Goal: Task Accomplishment & Management: Use online tool/utility

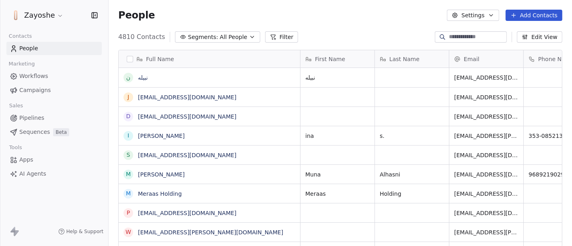
scroll to position [210, 456]
click at [35, 89] on span "Campaigns" at bounding box center [34, 90] width 31 height 8
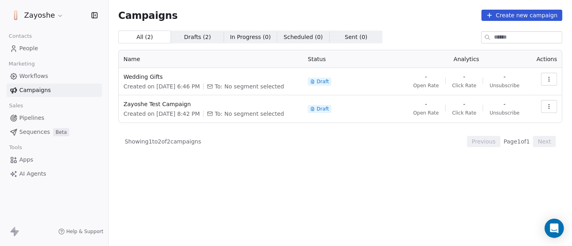
click at [547, 80] on icon "button" at bounding box center [549, 79] width 6 height 6
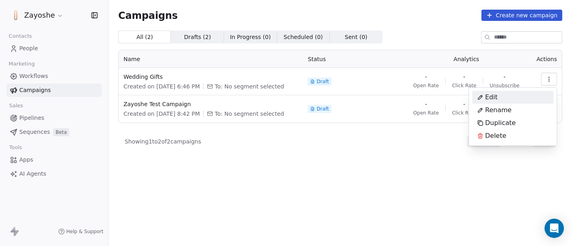
click at [498, 98] on div "Edit" at bounding box center [488, 97] width 30 height 13
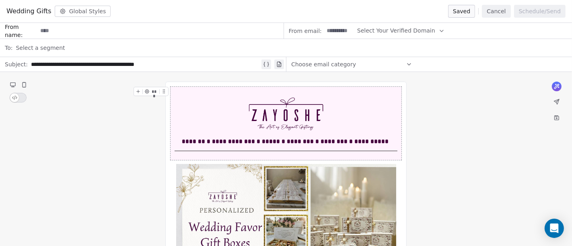
click at [41, 29] on input at bounding box center [160, 30] width 246 height 15
click at [353, 29] on div "From email: Select Your Verified Domain" at bounding box center [428, 31] width 289 height 16
click at [439, 29] on icon "button" at bounding box center [442, 31] width 6 height 6
click at [385, 52] on span "@[DOMAIN_NAME]" at bounding box center [395, 50] width 64 height 8
click at [60, 43] on div "Select a segment" at bounding box center [292, 48] width 552 height 18
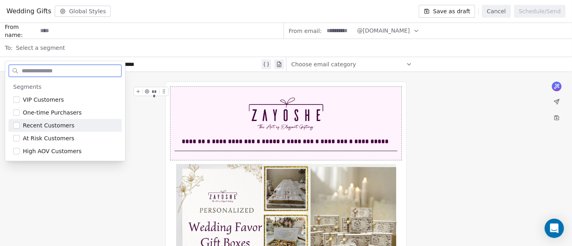
click at [60, 128] on span "Recent Customers" at bounding box center [49, 126] width 52 height 8
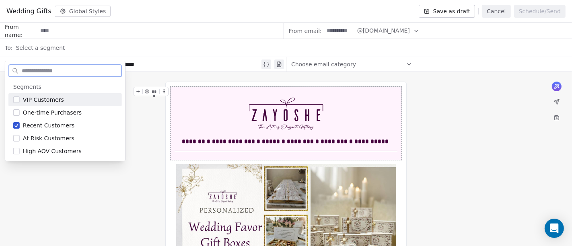
click at [18, 97] on button "Suggestions" at bounding box center [16, 100] width 6 height 6
click at [16, 109] on div "One-time Purchasers" at bounding box center [65, 112] width 114 height 13
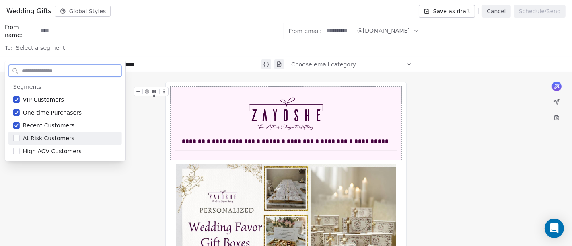
click at [9, 138] on div "At Risk Customers" at bounding box center [65, 138] width 114 height 13
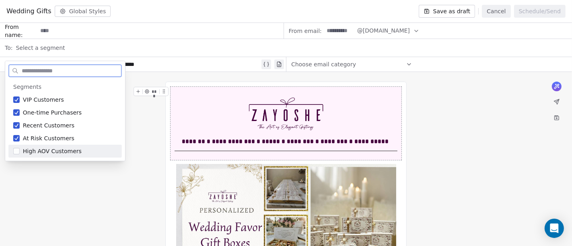
click at [15, 150] on button "Suggestions" at bounding box center [16, 151] width 6 height 6
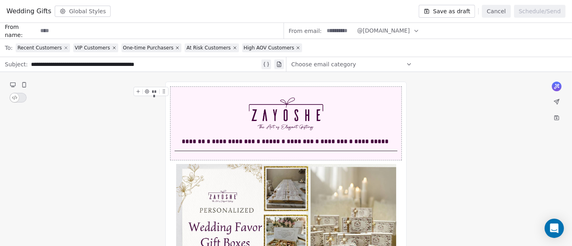
click at [64, 49] on icon at bounding box center [66, 47] width 5 height 5
click at [54, 47] on icon at bounding box center [56, 47] width 5 height 5
click at [70, 49] on icon at bounding box center [72, 47] width 5 height 5
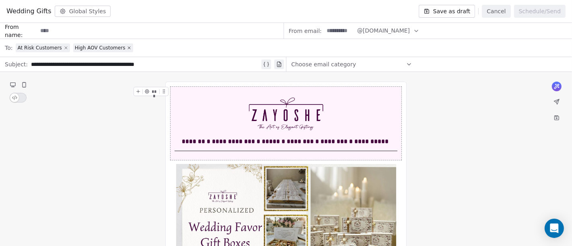
click at [64, 46] on icon at bounding box center [66, 47] width 5 height 5
click at [68, 50] on div "High AOV Customers" at bounding box center [45, 48] width 57 height 6
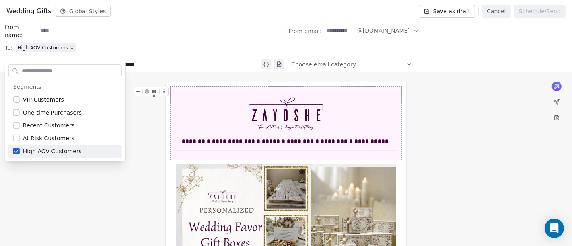
click at [70, 49] on icon at bounding box center [72, 47] width 5 height 5
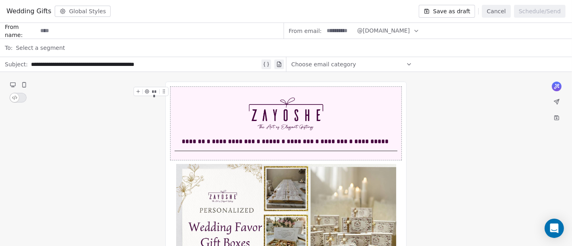
click at [57, 42] on div "Select a segment" at bounding box center [292, 48] width 552 height 18
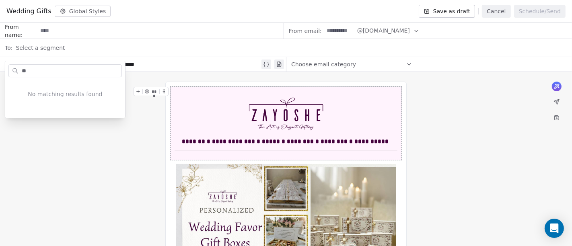
type input "*"
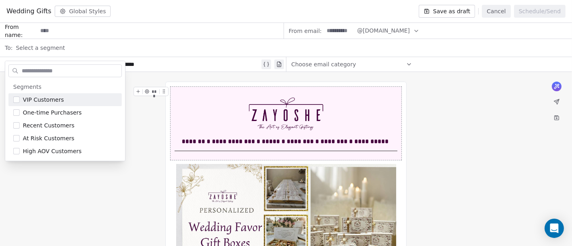
click at [391, 64] on div "Choose email category" at bounding box center [351, 64] width 121 height 13
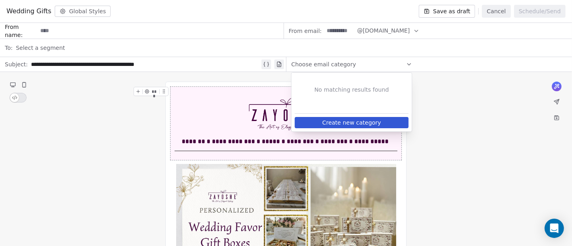
click at [391, 64] on div "Choose email category" at bounding box center [351, 64] width 121 height 13
click at [554, 101] on icon at bounding box center [557, 102] width 6 height 6
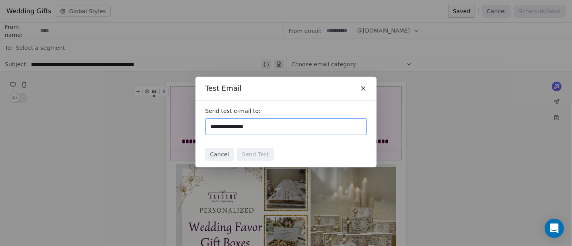
type input "**********"
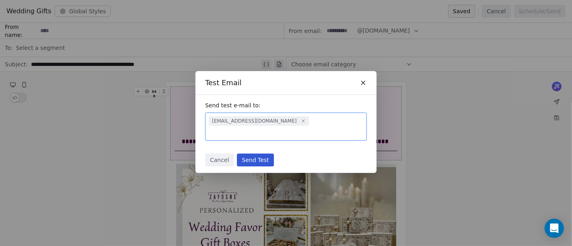
click at [246, 154] on button "Send Test" at bounding box center [255, 160] width 37 height 13
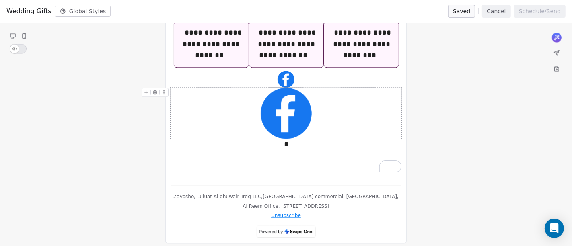
click at [281, 105] on img "To enrich screen reader interactions, please activate Accessibility in Grammarl…" at bounding box center [286, 113] width 51 height 51
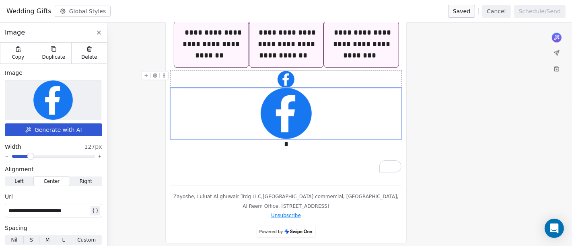
click at [247, 75] on div "To enrich screen reader interactions, please activate Accessibility in Grammarl…" at bounding box center [286, 79] width 231 height 17
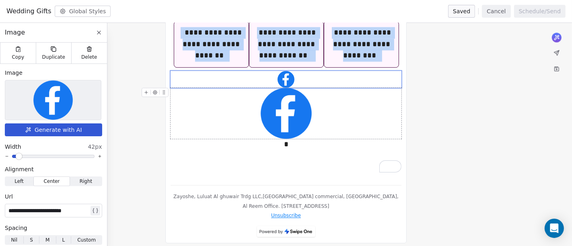
click at [270, 100] on img "To enrich screen reader interactions, please activate Accessibility in Grammarl…" at bounding box center [286, 113] width 51 height 51
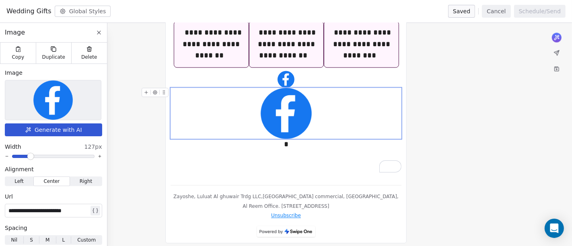
click at [167, 88] on button "To enrich screen reader interactions, please activate Accessibility in Grammarl…" at bounding box center [164, 92] width 8 height 8
click at [95, 55] on span "Delete" at bounding box center [89, 57] width 16 height 6
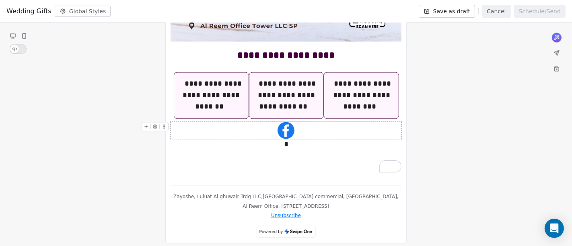
click at [315, 127] on div "To enrich screen reader interactions, please activate Accessibility in Grammarl…" at bounding box center [286, 130] width 231 height 17
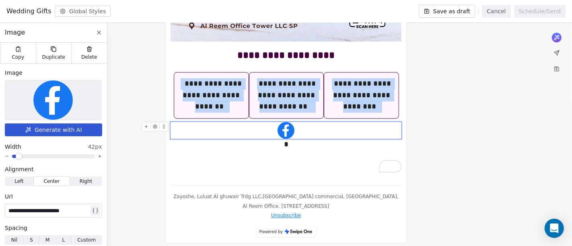
click at [145, 124] on icon "To enrich screen reader interactions, please activate Accessibility in Grammarl…" at bounding box center [146, 126] width 5 height 5
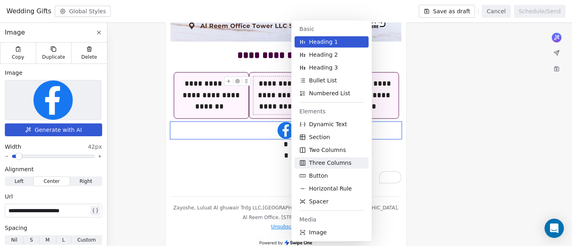
click at [326, 164] on span "Three Columns" at bounding box center [330, 163] width 42 height 8
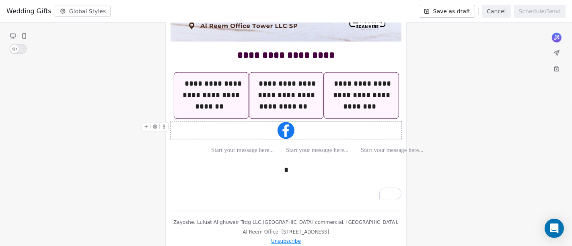
click at [301, 122] on div "To enrich screen reader interactions, please activate Accessibility in Grammarl…" at bounding box center [286, 130] width 231 height 17
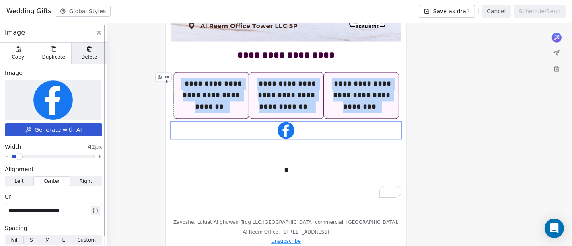
click at [85, 55] on span "Delete" at bounding box center [89, 57] width 16 height 6
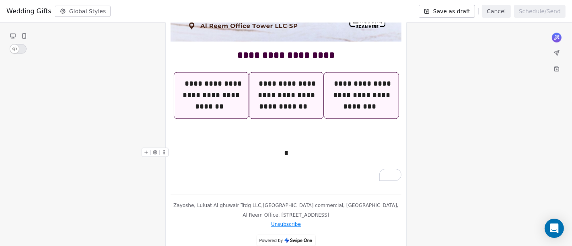
click at [235, 148] on div "*" at bounding box center [286, 154] width 231 height 12
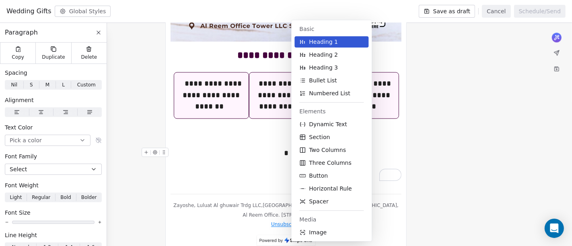
click at [306, 150] on body "Zayoshe Contacts People Marketing Workflows Campaigns Sales Pipelines Sequences…" at bounding box center [286, 123] width 572 height 246
click at [239, 163] on div "To enrich screen reader interactions, please activate Accessibility in Grammarl…" at bounding box center [286, 165] width 231 height 12
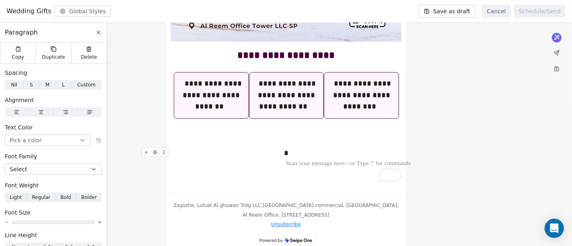
click at [233, 148] on div "*" at bounding box center [286, 154] width 231 height 12
click at [184, 129] on div "To enrich screen reader interactions, please activate Accessibility in Grammarl…" at bounding box center [211, 135] width 67 height 12
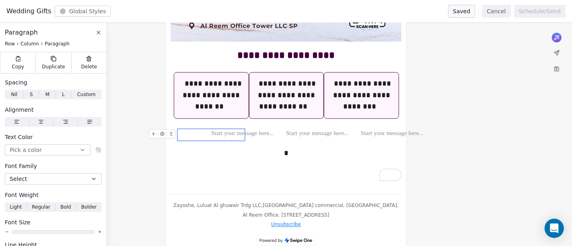
click at [149, 130] on button "To enrich screen reader interactions, please activate Accessibility in Grammarl…" at bounding box center [153, 134] width 8 height 8
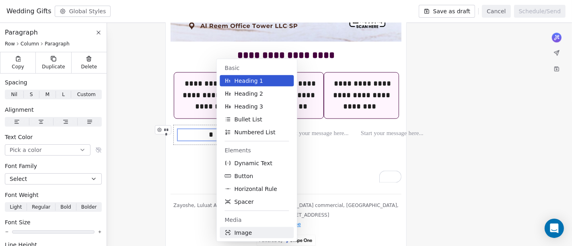
click at [256, 230] on button "Image" at bounding box center [257, 232] width 74 height 11
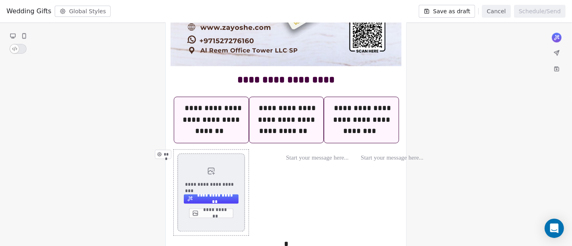
click at [222, 211] on button "**********" at bounding box center [211, 213] width 44 height 10
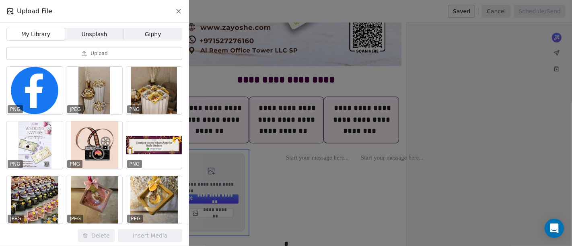
click at [84, 32] on span "Unsplash" at bounding box center [95, 34] width 26 height 8
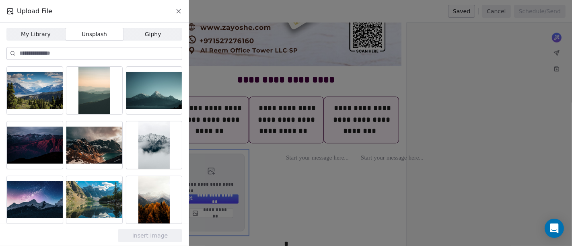
click at [107, 54] on input at bounding box center [100, 53] width 163 height 12
type input "********"
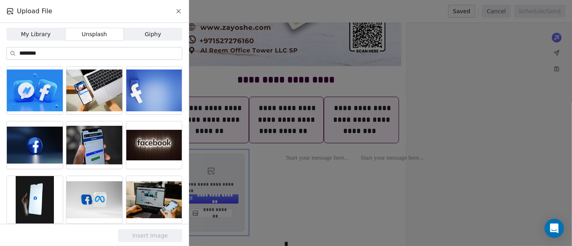
click at [147, 31] on span "Giphy" at bounding box center [153, 34] width 17 height 8
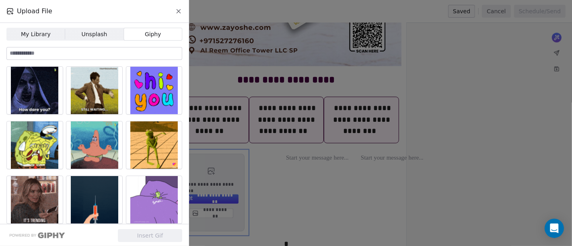
click at [35, 40] on span "My Library My Library" at bounding box center [35, 34] width 59 height 13
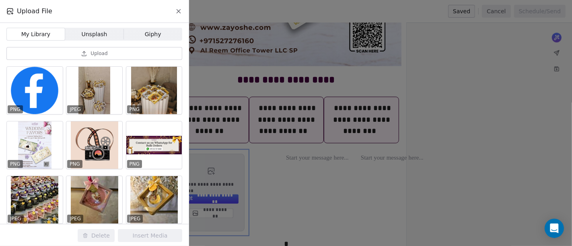
click at [97, 57] on span "Upload" at bounding box center [99, 53] width 17 height 6
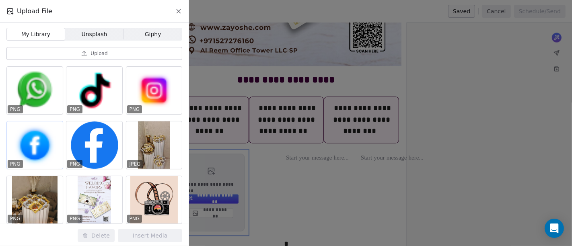
click at [30, 151] on div at bounding box center [35, 145] width 56 height 47
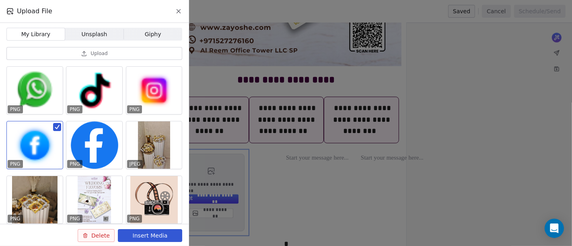
click at [138, 237] on button "Insert Media" at bounding box center [150, 235] width 64 height 13
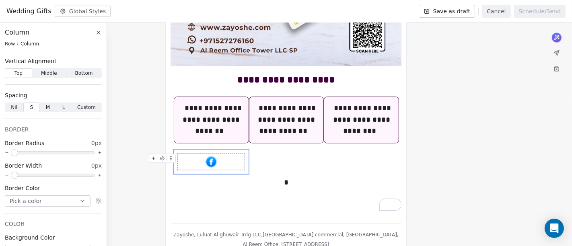
click at [229, 161] on div "To enrich screen reader interactions, please activate Accessibility in Grammarl…" at bounding box center [211, 162] width 67 height 16
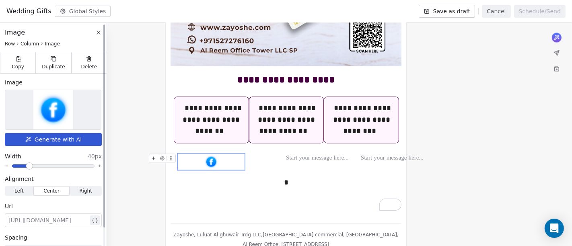
click at [48, 99] on img at bounding box center [52, 109] width 39 height 39
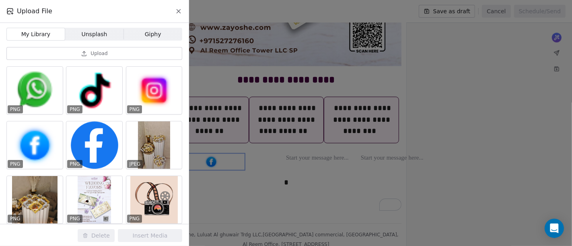
click at [110, 58] on button "Upload" at bounding box center [94, 53] width 176 height 13
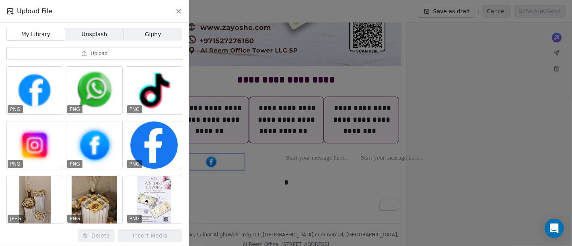
click at [303, 161] on div "Upload File My Library My Library Unsplash Unsplash Giphy Giphy Upload PNG PNG …" at bounding box center [286, 123] width 572 height 246
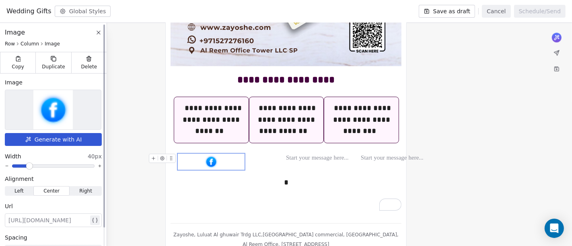
click at [64, 116] on img at bounding box center [52, 109] width 39 height 39
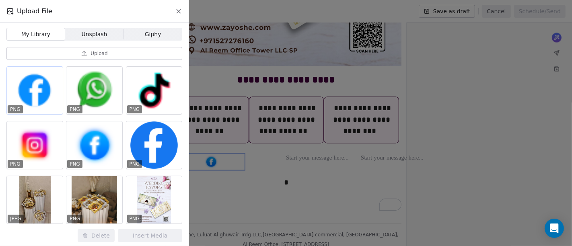
click at [47, 95] on div at bounding box center [35, 90] width 56 height 47
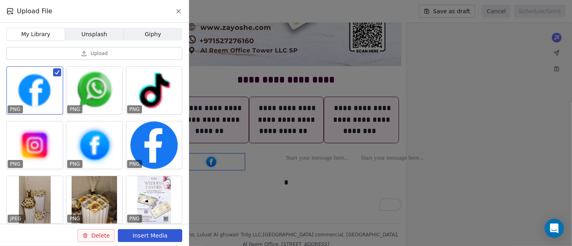
click at [147, 239] on button "Insert Media" at bounding box center [150, 235] width 64 height 13
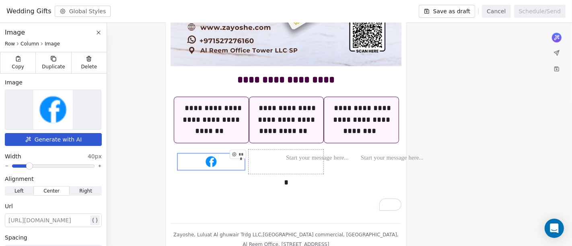
click at [270, 163] on div "***" at bounding box center [286, 162] width 75 height 24
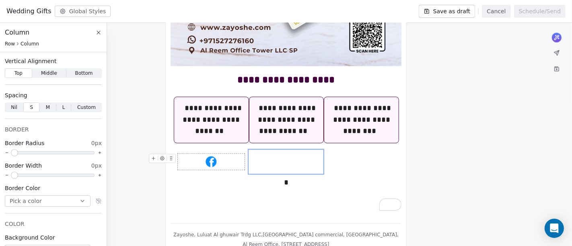
click at [224, 158] on div "To enrich screen reader interactions, please activate Accessibility in Grammarl…" at bounding box center [211, 162] width 67 height 16
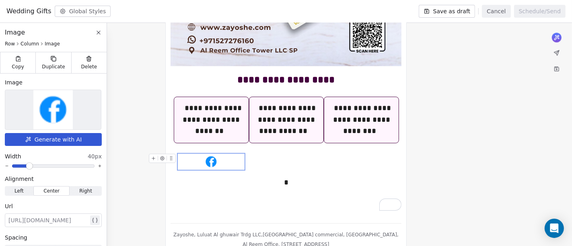
click at [171, 156] on icon "To enrich screen reader interactions, please activate Accessibility in Grammarl…" at bounding box center [171, 158] width 5 height 5
click at [66, 64] on div "Duplicate" at bounding box center [52, 62] width 35 height 21
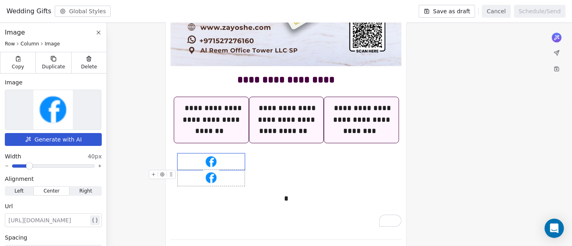
click at [229, 176] on div "To enrich screen reader interactions, please activate Accessibility in Grammarl…" at bounding box center [211, 178] width 67 height 16
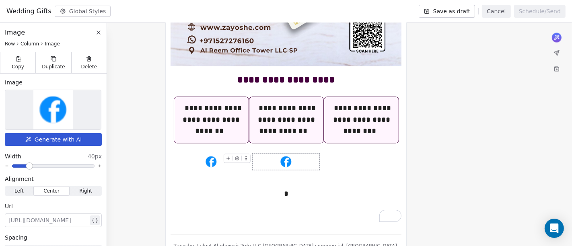
click at [293, 159] on img "To enrich screen reader interactions, please activate Accessibility in Grammarl…" at bounding box center [286, 162] width 16 height 16
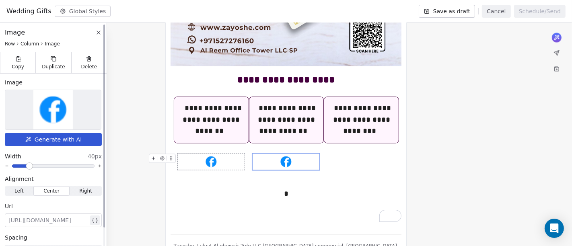
click at [66, 113] on img at bounding box center [52, 109] width 39 height 39
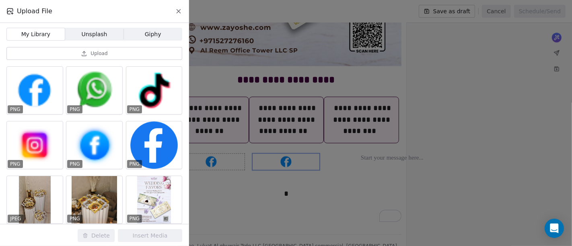
click at [101, 54] on span "Upload" at bounding box center [99, 53] width 17 height 6
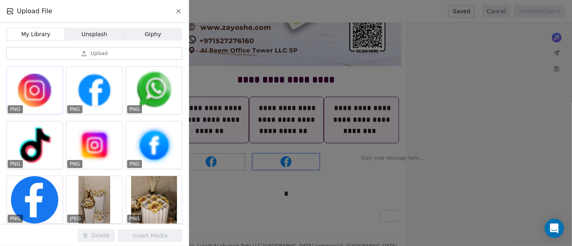
click at [47, 99] on div at bounding box center [35, 90] width 56 height 47
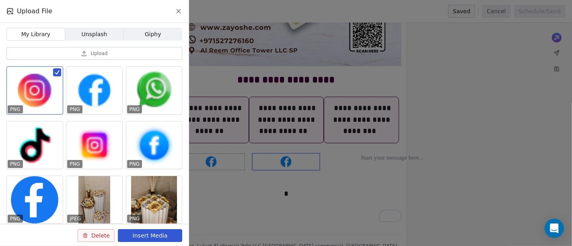
click at [142, 240] on button "Insert Media" at bounding box center [150, 235] width 64 height 13
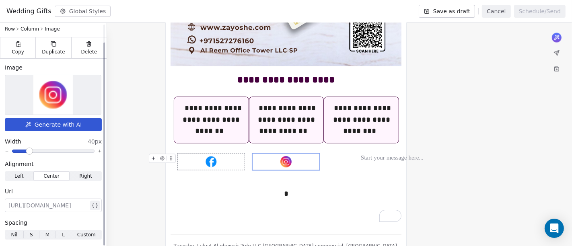
scroll to position [22, 0]
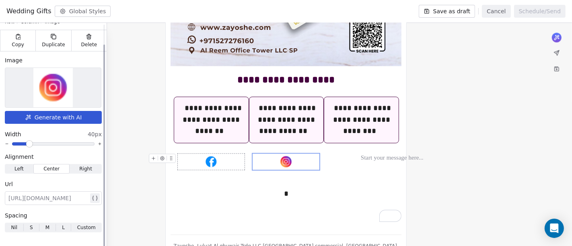
click at [55, 195] on div at bounding box center [48, 199] width 80 height 10
paste div
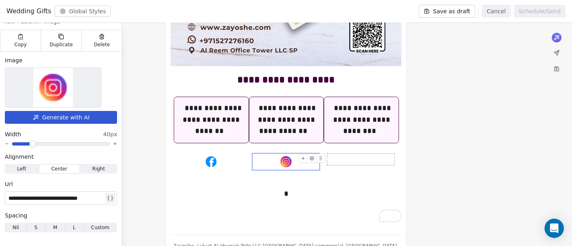
click at [351, 155] on div "To enrich screen reader interactions, please activate Accessibility in Grammarl…" at bounding box center [361, 160] width 67 height 12
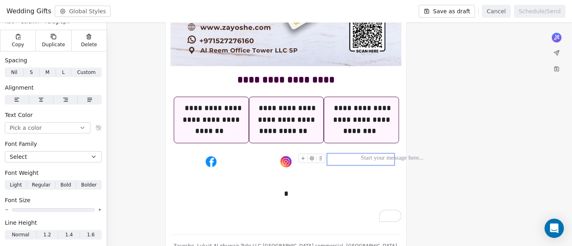
click at [323, 156] on icon "To enrich screen reader interactions, please activate Accessibility in Grammarl…" at bounding box center [320, 158] width 5 height 5
click at [60, 42] on span "Duplicate" at bounding box center [53, 44] width 23 height 6
click at [294, 156] on div "To enrich screen reader interactions, please activate Accessibility in Grammarl…" at bounding box center [286, 162] width 67 height 16
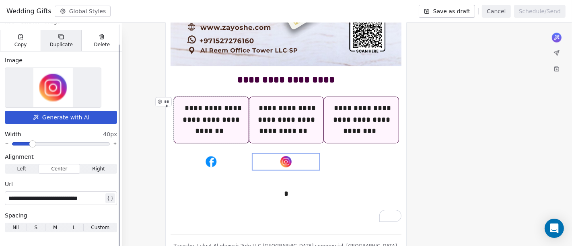
click at [66, 41] on span "Duplicate" at bounding box center [61, 44] width 23 height 6
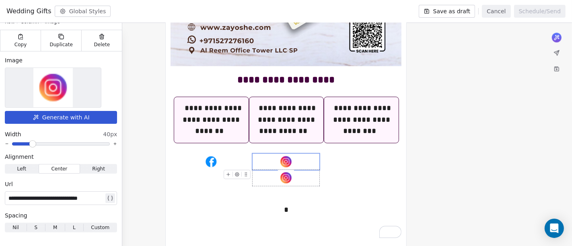
click at [319, 170] on div "To enrich screen reader interactions, please activate Accessibility in Grammarl…" at bounding box center [286, 178] width 67 height 16
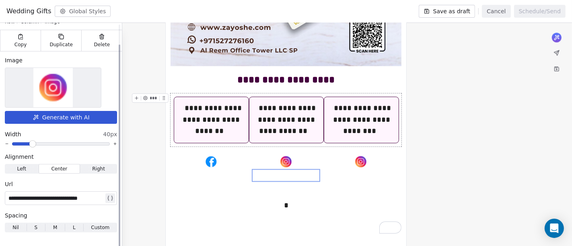
click at [73, 92] on div at bounding box center [53, 87] width 96 height 39
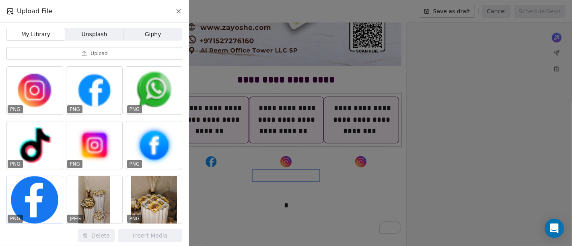
click at [40, 194] on div at bounding box center [35, 199] width 56 height 47
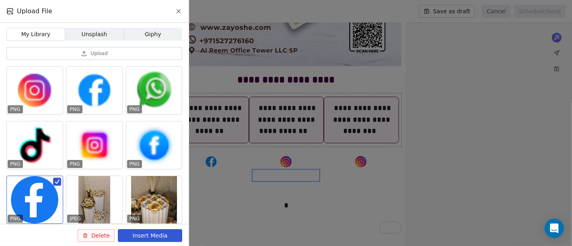
scroll to position [45, 0]
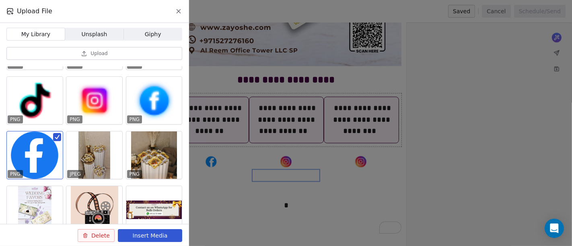
click at [26, 152] on div at bounding box center [35, 155] width 56 height 47
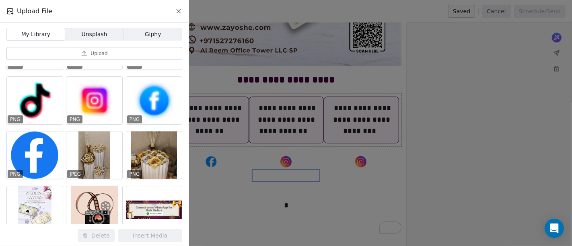
scroll to position [0, 0]
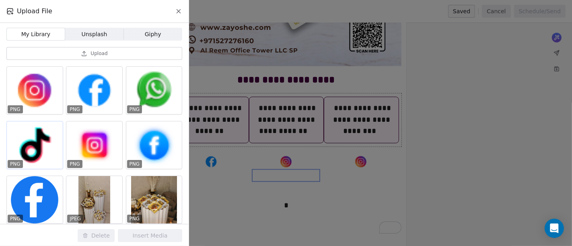
click at [27, 152] on div at bounding box center [35, 145] width 56 height 47
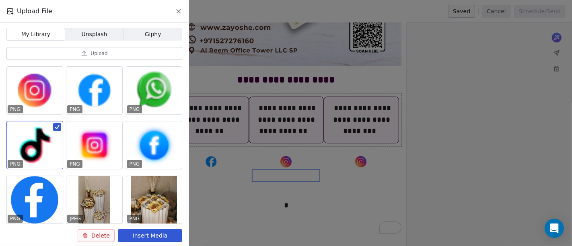
click at [135, 232] on button "Insert Media" at bounding box center [150, 235] width 64 height 13
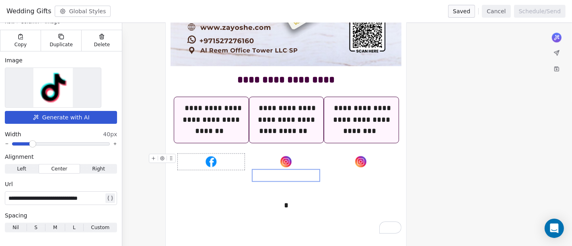
click at [224, 159] on div "To enrich screen reader interactions, please activate Accessibility in Grammarl…" at bounding box center [211, 162] width 67 height 16
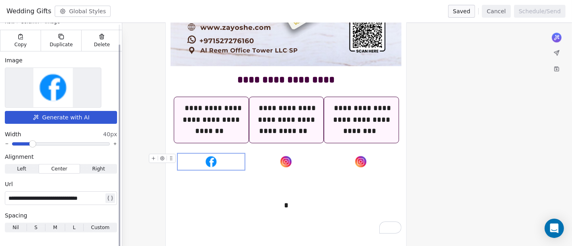
click at [58, 198] on div "**********" at bounding box center [55, 199] width 95 height 10
paste div
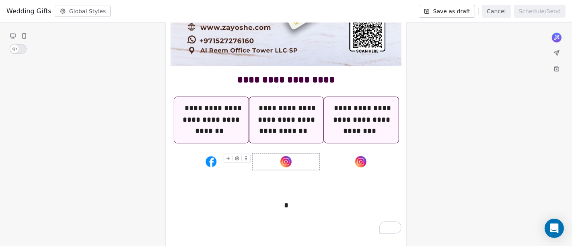
click at [274, 154] on div "To enrich screen reader interactions, please activate Accessibility in Grammarl…" at bounding box center [286, 162] width 67 height 16
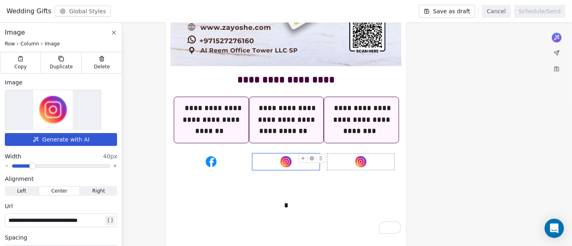
click at [361, 157] on img "To enrich screen reader interactions, please activate Accessibility in Grammarl…" at bounding box center [361, 162] width 16 height 16
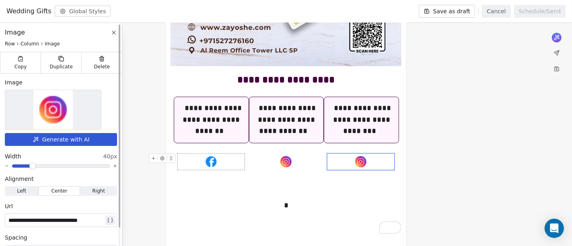
click at [68, 114] on img at bounding box center [52, 109] width 39 height 39
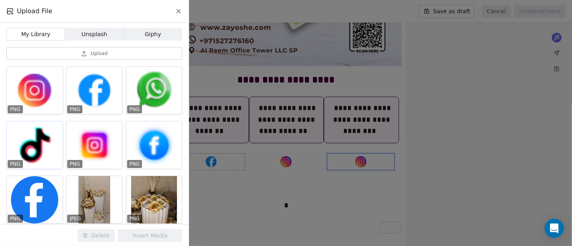
click at [43, 150] on div at bounding box center [35, 145] width 56 height 47
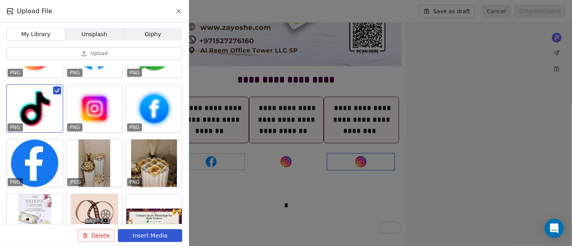
scroll to position [45, 0]
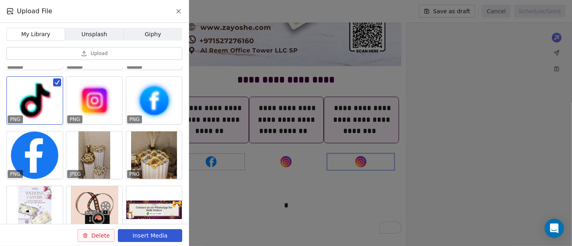
click at [151, 239] on button "Insert Media" at bounding box center [150, 235] width 64 height 13
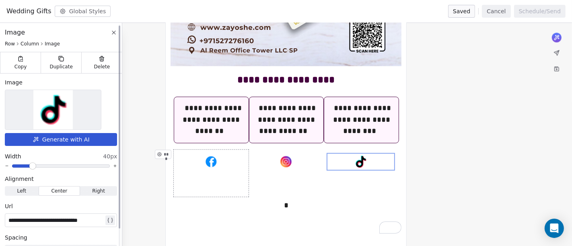
scroll to position [22, 0]
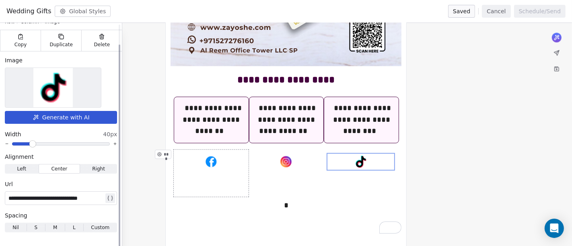
click at [66, 201] on div "**********" at bounding box center [55, 199] width 95 height 10
click at [76, 194] on div "**********" at bounding box center [55, 199] width 95 height 10
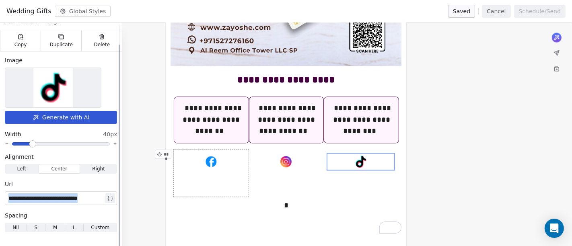
click at [76, 194] on div "**********" at bounding box center [55, 199] width 95 height 10
paste div
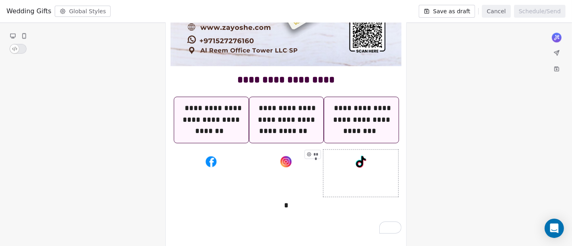
click at [283, 200] on div "*" at bounding box center [286, 206] width 231 height 12
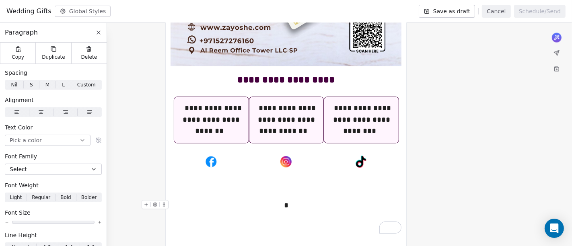
click at [289, 202] on div "*" at bounding box center [286, 206] width 231 height 12
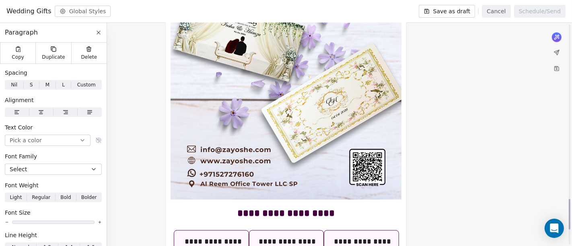
scroll to position [1198, 0]
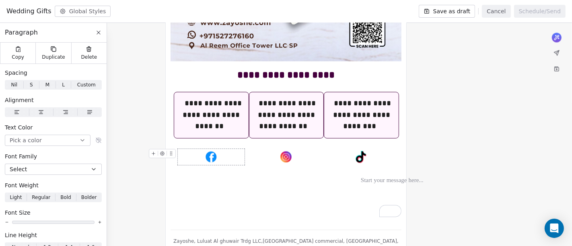
click at [153, 151] on icon "To enrich screen reader interactions, please activate Accessibility in Grammarl…" at bounding box center [153, 153] width 5 height 5
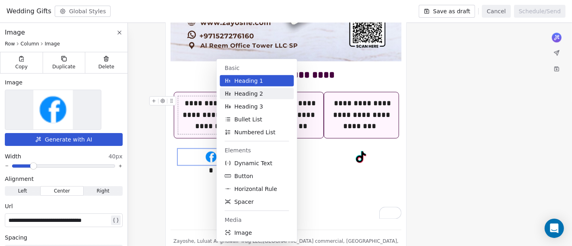
click at [250, 93] on span "Heading 2" at bounding box center [249, 94] width 29 height 8
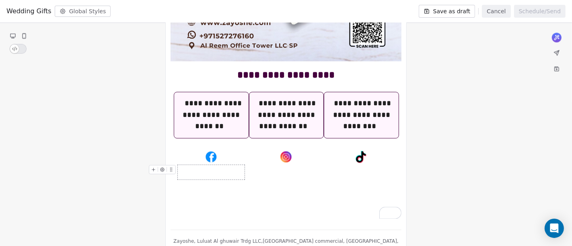
click at [198, 166] on div "To enrich screen reader interactions, please activate Accessibility in Grammarl…" at bounding box center [211, 172] width 67 height 14
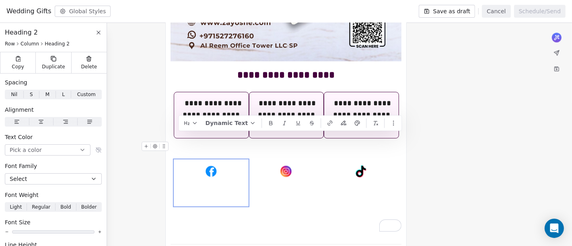
click at [296, 145] on div "To enrich screen reader interactions, please activate Accessibility in Grammarl…" at bounding box center [286, 149] width 231 height 14
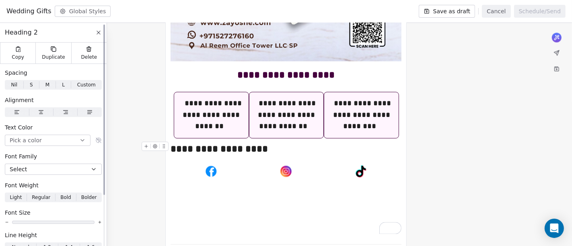
click at [46, 116] on span "button" at bounding box center [41, 112] width 24 height 10
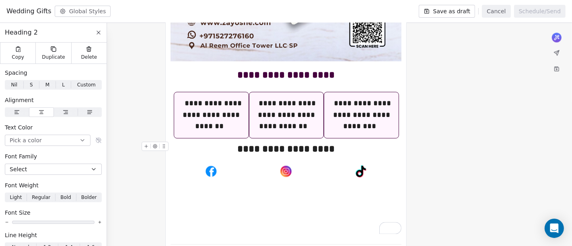
click at [200, 146] on div "**********" at bounding box center [286, 149] width 231 height 14
click at [148, 144] on icon "To enrich screen reader interactions, please activate Accessibility in Grammarl…" at bounding box center [146, 146] width 5 height 5
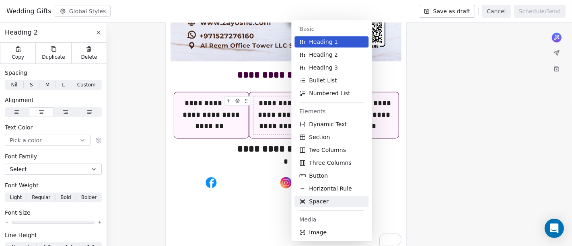
click at [317, 202] on span "Spacer" at bounding box center [318, 202] width 19 height 8
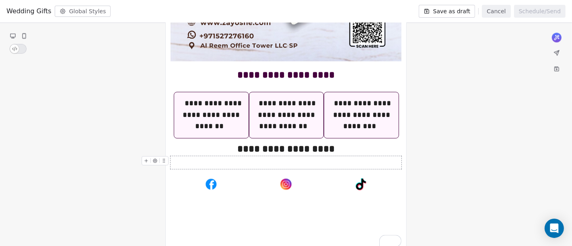
click at [266, 156] on div "To enrich screen reader interactions, please activate Accessibility in Grammarl…" at bounding box center [286, 162] width 231 height 13
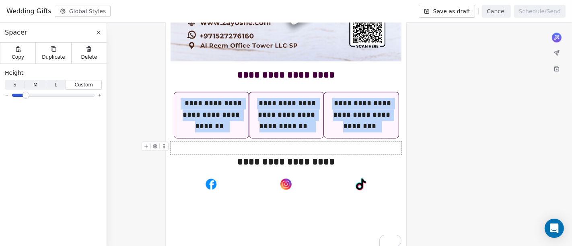
click at [32, 82] on span "M M" at bounding box center [35, 85] width 21 height 10
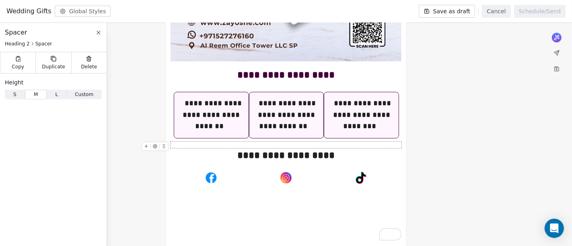
click at [20, 81] on span "Height" at bounding box center [14, 82] width 19 height 8
click at [19, 98] on span "S S" at bounding box center [15, 95] width 20 height 10
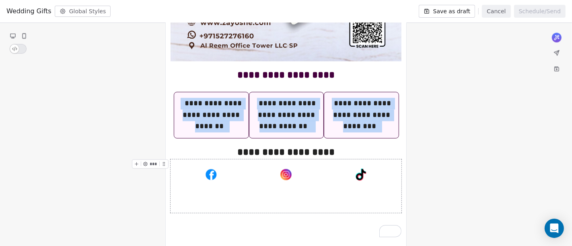
click at [172, 175] on div "*** *** ***" at bounding box center [286, 186] width 231 height 54
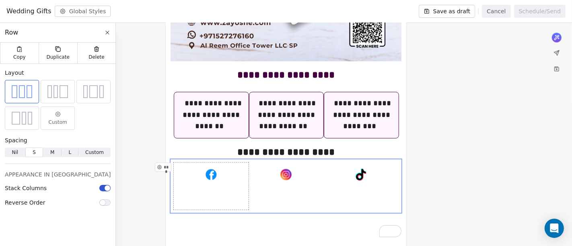
click at [197, 192] on div "***" at bounding box center [211, 186] width 75 height 47
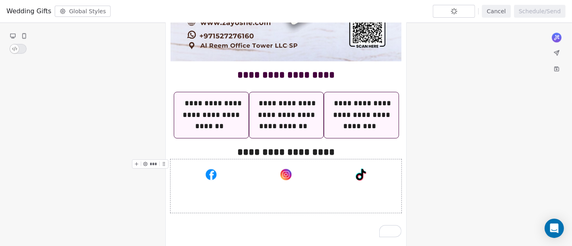
click at [174, 204] on div "*** *** ***" at bounding box center [286, 186] width 231 height 54
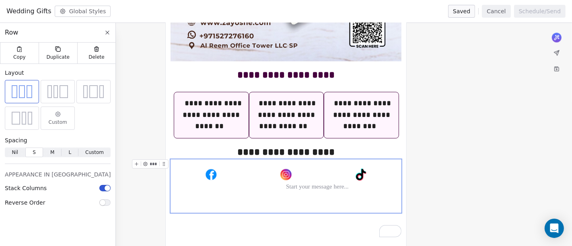
click at [50, 154] on span "M" at bounding box center [52, 152] width 4 height 7
click at [29, 154] on span "S S" at bounding box center [33, 153] width 17 height 10
click at [15, 152] on span "Nil" at bounding box center [15, 152] width 6 height 7
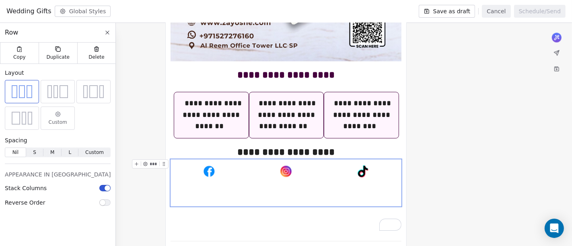
click at [33, 151] on span "S" at bounding box center [34, 152] width 3 height 7
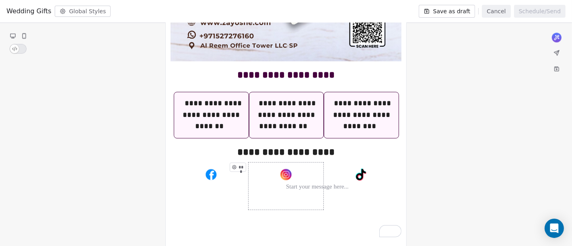
click at [284, 192] on div "***" at bounding box center [286, 186] width 75 height 47
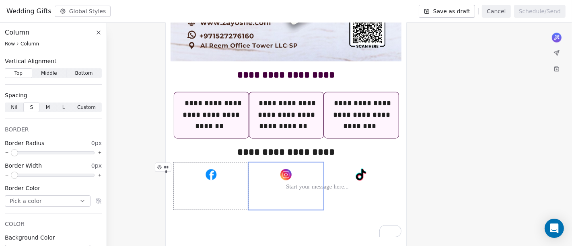
click at [226, 193] on div "***" at bounding box center [211, 186] width 75 height 47
click at [283, 191] on div "***" at bounding box center [286, 186] width 75 height 47
click at [345, 186] on div "To enrich screen reader interactions, please activate Accessibility in Grammarl…" at bounding box center [361, 189] width 67 height 12
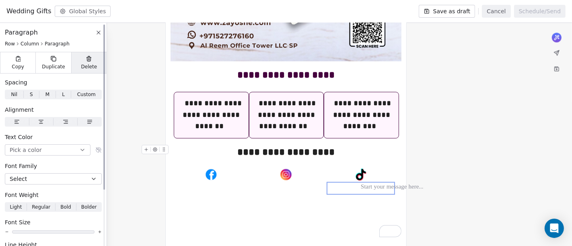
click at [87, 61] on icon at bounding box center [89, 59] width 6 height 6
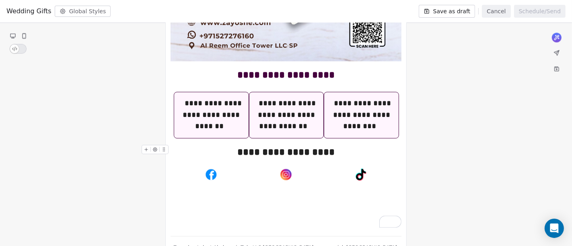
scroll to position [1333, 0]
click at [298, 183] on div "To enrich screen reader interactions, please activate Accessibility in Grammarl…" at bounding box center [286, 189] width 67 height 12
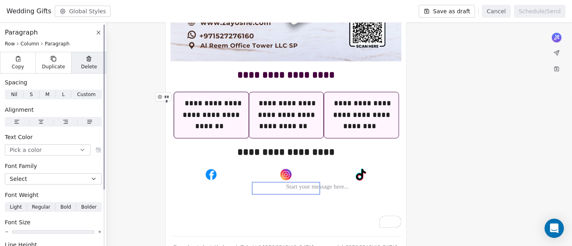
click at [86, 60] on icon at bounding box center [89, 59] width 6 height 6
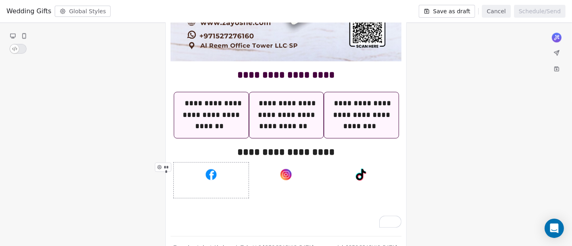
click at [231, 181] on div "***" at bounding box center [211, 181] width 75 height 36
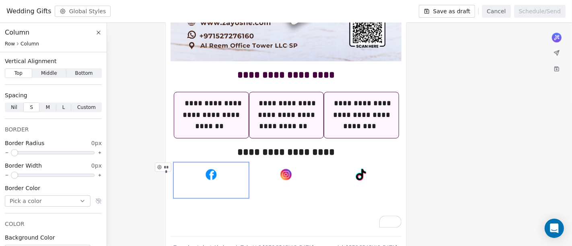
click at [227, 184] on div "***" at bounding box center [211, 181] width 75 height 36
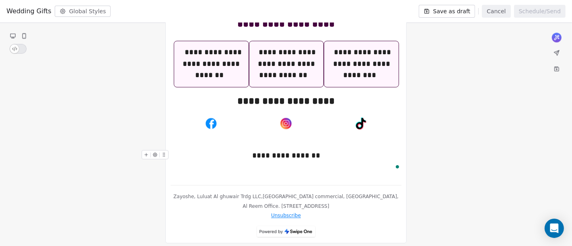
scroll to position [1385, 0]
click at [312, 150] on div "**********" at bounding box center [286, 156] width 231 height 12
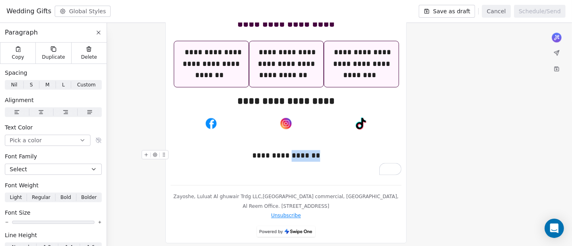
click at [312, 150] on div "**********" at bounding box center [286, 156] width 231 height 12
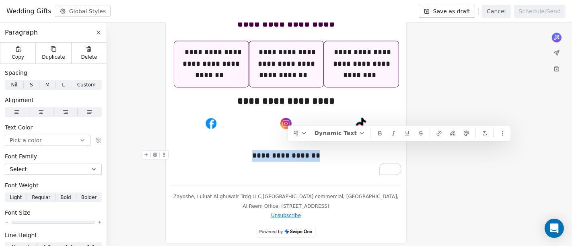
click at [312, 150] on div "**********" at bounding box center [286, 156] width 231 height 12
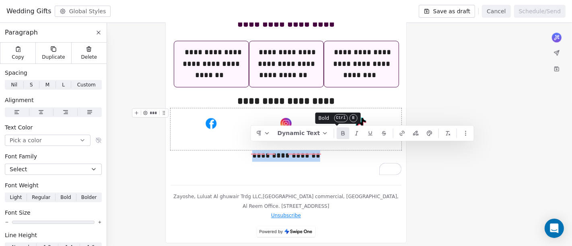
click at [340, 136] on icon at bounding box center [343, 133] width 6 height 6
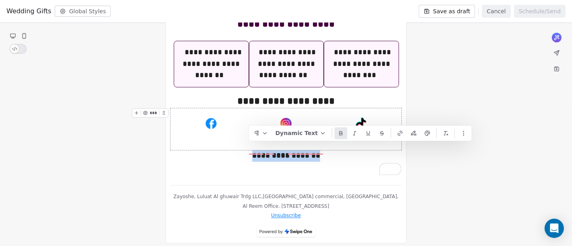
scroll to position [1387, 0]
click at [289, 132] on button "Dynamic Text" at bounding box center [300, 134] width 57 height 12
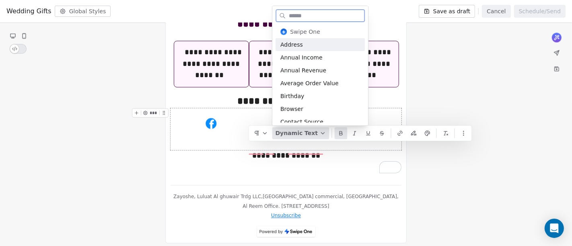
click at [289, 132] on button "Dynamic Text" at bounding box center [300, 134] width 57 height 12
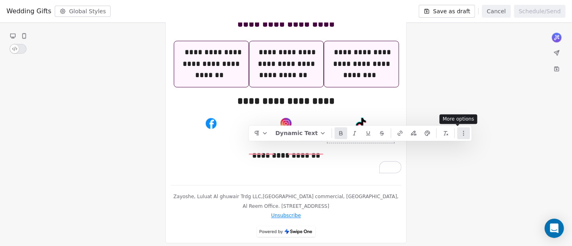
click at [457, 130] on button "button" at bounding box center [463, 134] width 13 height 12
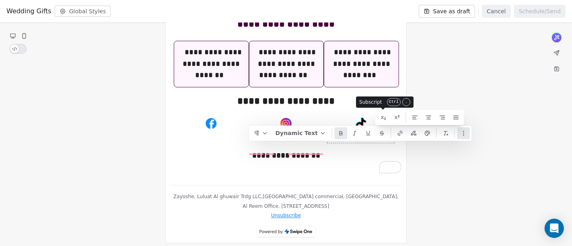
click at [457, 130] on button "button" at bounding box center [463, 134] width 13 height 12
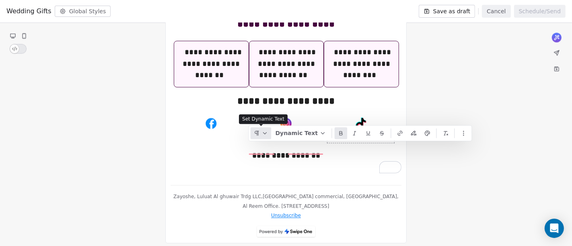
click at [265, 136] on icon "button" at bounding box center [265, 133] width 6 height 6
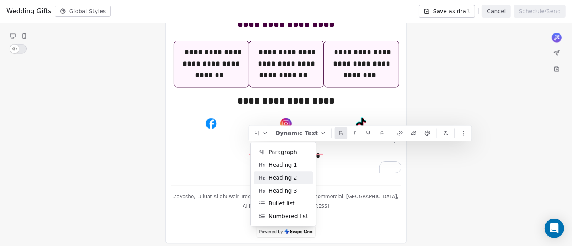
click at [285, 176] on span "Heading 2" at bounding box center [282, 178] width 29 height 8
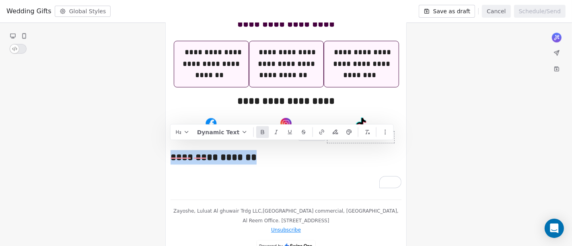
scroll to position [1385, 0]
click at [261, 130] on icon at bounding box center [262, 131] width 2 height 2
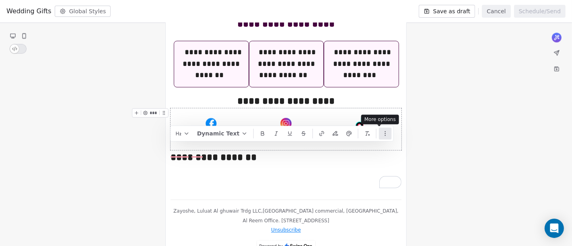
scroll to position [1387, 0]
click at [382, 131] on icon "button" at bounding box center [385, 133] width 6 height 6
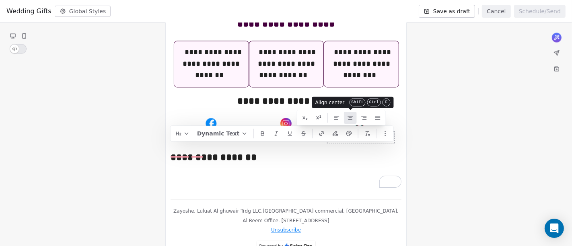
click at [349, 118] on line at bounding box center [350, 118] width 3 height 0
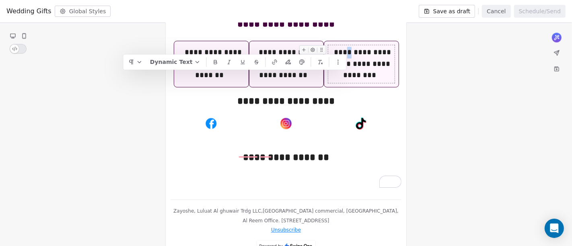
click at [345, 47] on div "**********" at bounding box center [361, 64] width 66 height 35
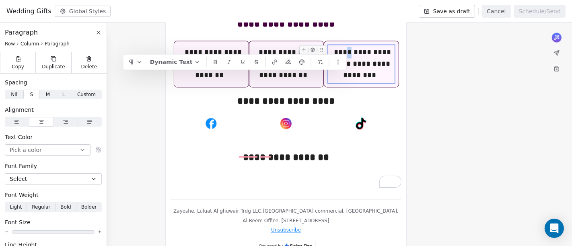
copy div "*"
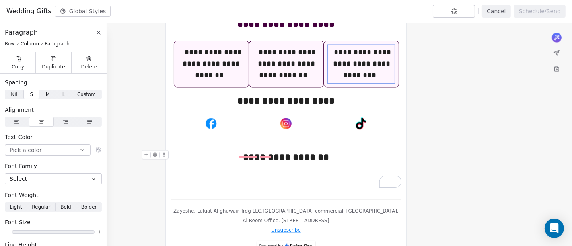
click at [258, 153] on div "**********" at bounding box center [286, 157] width 231 height 14
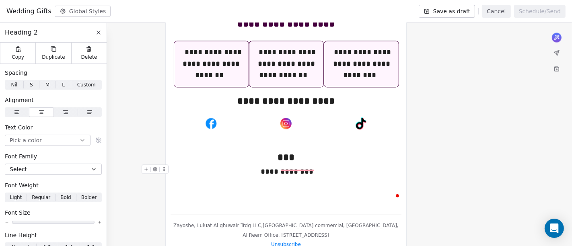
scroll to position [1391, 0]
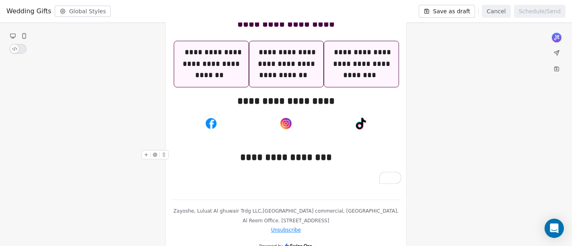
click at [252, 156] on div "**********" at bounding box center [286, 157] width 231 height 14
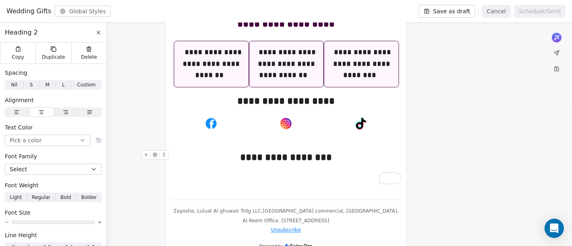
scroll to position [1393, 0]
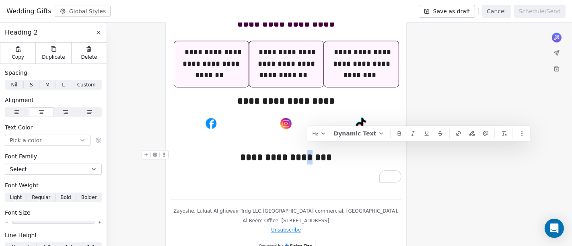
drag, startPoint x: 312, startPoint y: 153, endPoint x: 307, endPoint y: 153, distance: 4.8
click at [307, 153] on div "**********" at bounding box center [286, 157] width 231 height 14
copy div "*"
click at [258, 151] on div "**********" at bounding box center [286, 157] width 231 height 14
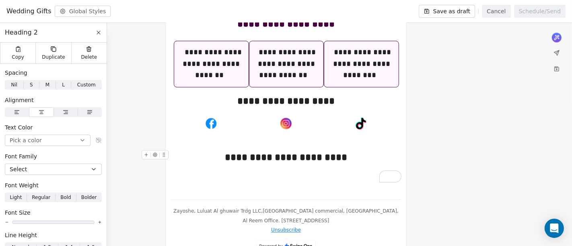
click at [257, 153] on div "**********" at bounding box center [286, 157] width 231 height 14
click at [297, 94] on div "**********" at bounding box center [286, 101] width 231 height 14
click at [219, 153] on div "**********" at bounding box center [286, 157] width 231 height 14
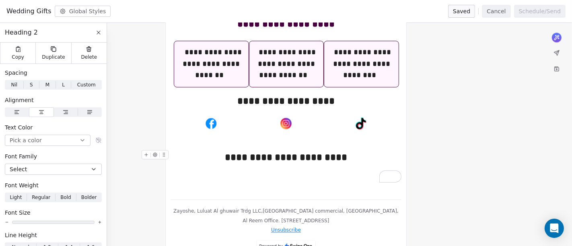
click at [148, 152] on icon "To enrich screen reader interactions, please activate Accessibility in Grammarl…" at bounding box center [146, 154] width 5 height 5
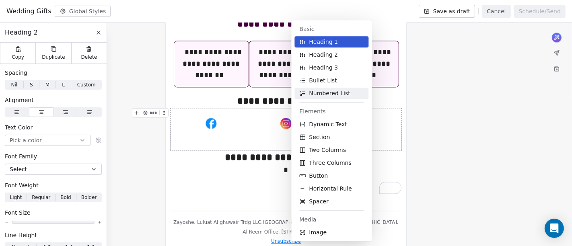
scroll to position [1391, 0]
click at [319, 233] on span "Image" at bounding box center [318, 233] width 18 height 8
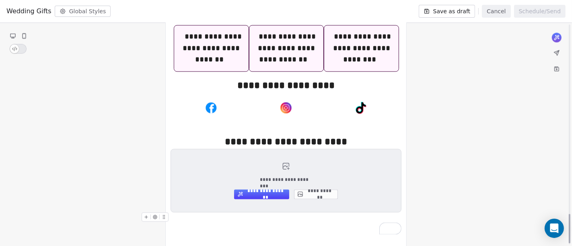
scroll to position [1453, 0]
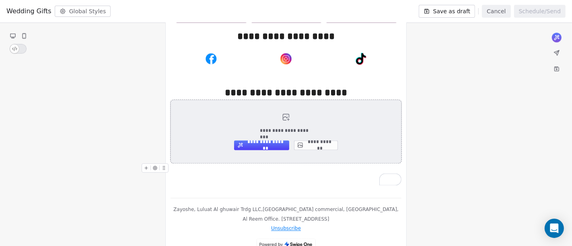
click at [312, 140] on button "**********" at bounding box center [316, 145] width 44 height 10
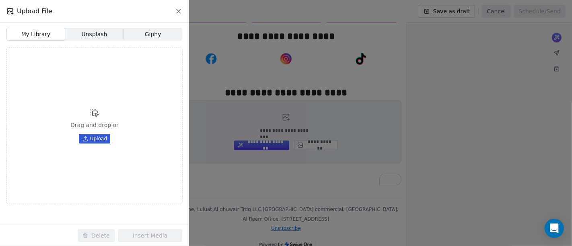
scroll to position [1455, 0]
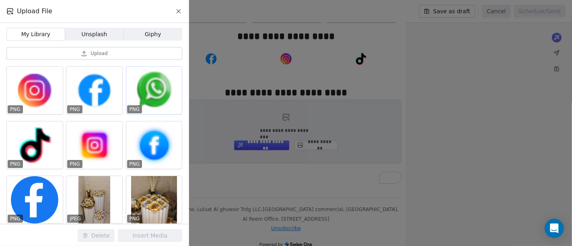
click at [144, 81] on div at bounding box center [154, 90] width 56 height 47
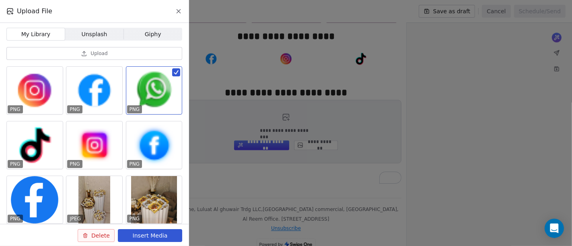
click at [137, 233] on button "Insert Media" at bounding box center [150, 235] width 64 height 13
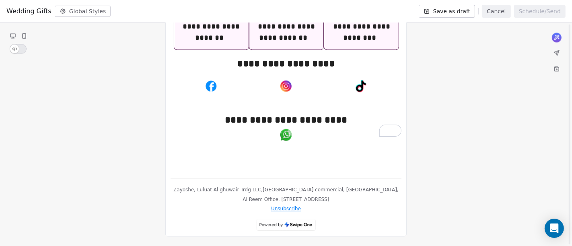
scroll to position [1419, 0]
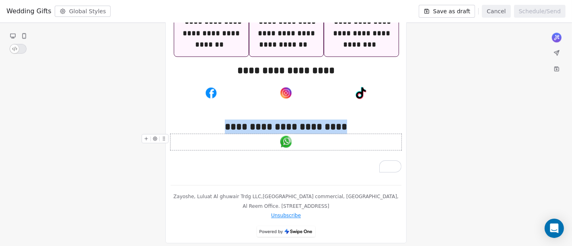
click at [287, 136] on img "To enrich screen reader interactions, please activate Accessibility in Grammarl…" at bounding box center [286, 142] width 16 height 16
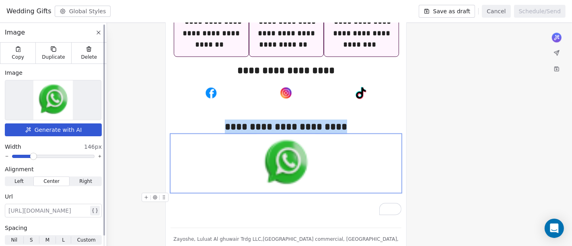
click at [32, 158] on span at bounding box center [33, 156] width 5 height 5
click at [18, 156] on span at bounding box center [22, 156] width 20 height 3
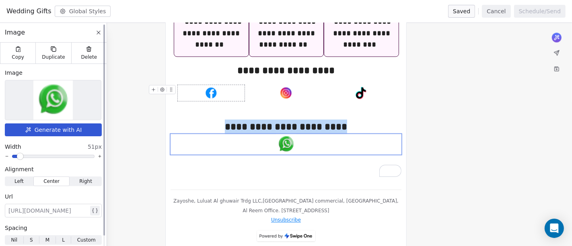
click at [49, 108] on img at bounding box center [52, 99] width 39 height 39
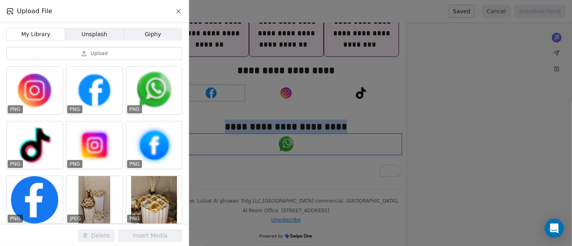
click at [99, 50] on span "Upload" at bounding box center [99, 53] width 17 height 6
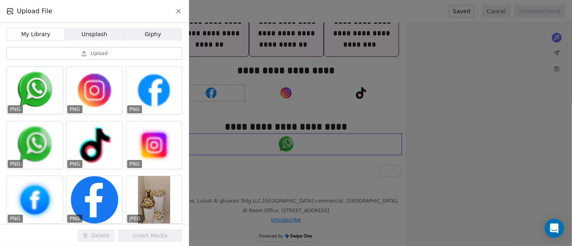
click at [23, 96] on div at bounding box center [35, 90] width 56 height 47
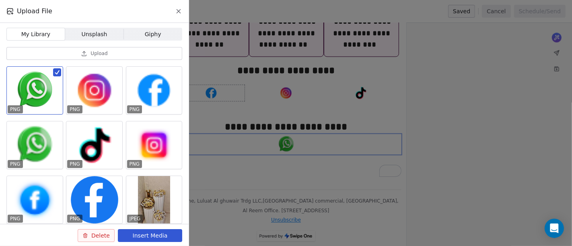
click at [151, 231] on button "Insert Media" at bounding box center [150, 235] width 64 height 13
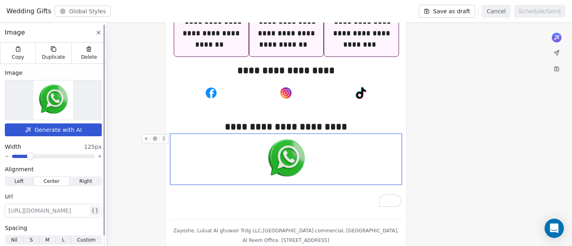
click at [29, 155] on span at bounding box center [30, 156] width 5 height 5
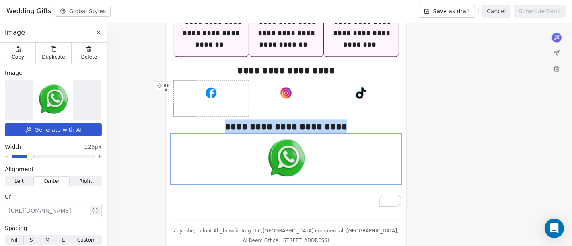
click at [210, 99] on div "***" at bounding box center [211, 99] width 75 height 36
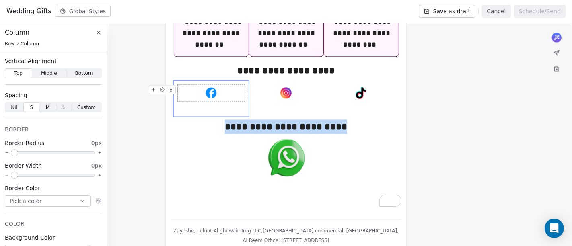
click at [211, 85] on img "To enrich screen reader interactions, please activate Accessibility in Grammarl…" at bounding box center [211, 93] width 16 height 16
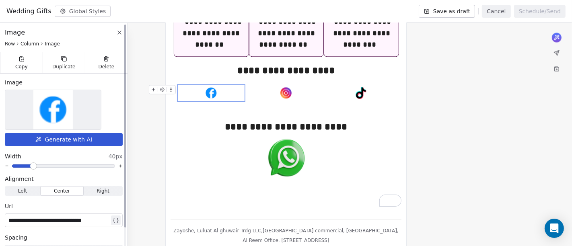
click at [60, 101] on img at bounding box center [52, 109] width 39 height 39
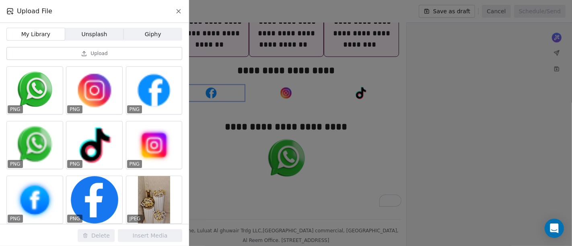
click at [109, 53] on button "Upload" at bounding box center [94, 53] width 176 height 13
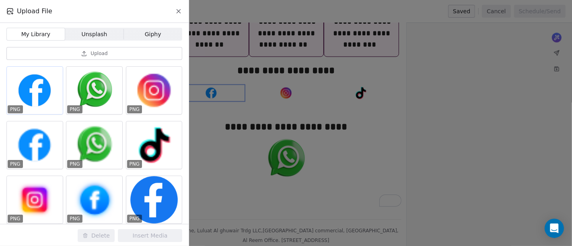
click at [49, 97] on div at bounding box center [35, 90] width 56 height 47
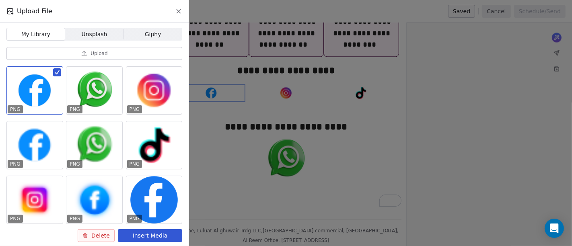
click at [168, 238] on button "Insert Media" at bounding box center [150, 235] width 64 height 13
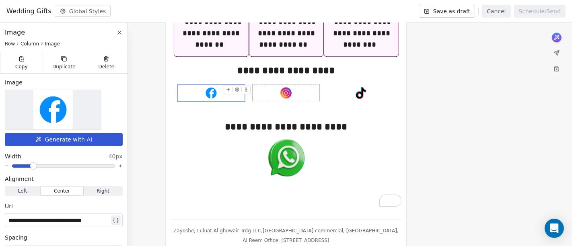
click at [289, 91] on img "To enrich screen reader interactions, please activate Accessibility in Grammarl…" at bounding box center [286, 93] width 16 height 16
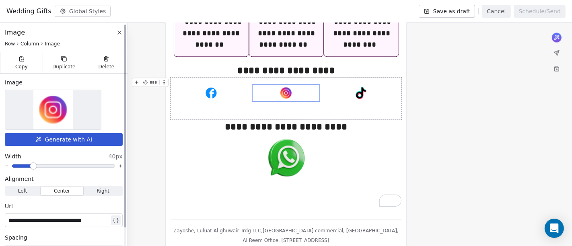
click at [64, 107] on img at bounding box center [52, 109] width 39 height 39
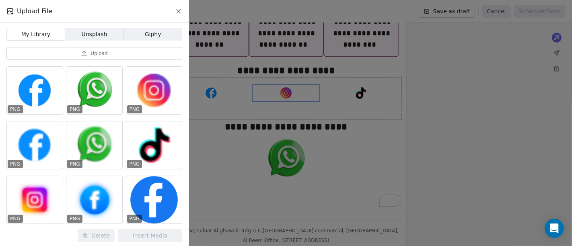
click at [110, 51] on button "Upload" at bounding box center [94, 53] width 176 height 13
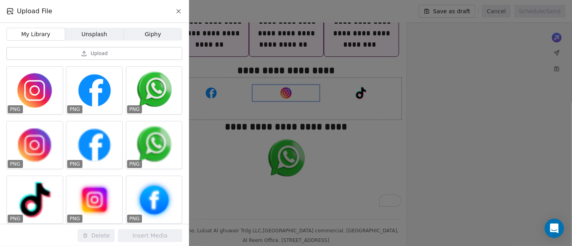
click at [361, 91] on div "Upload File My Library My Library Unsplash Unsplash Giphy Giphy Upload PNG PNG …" at bounding box center [286, 123] width 572 height 246
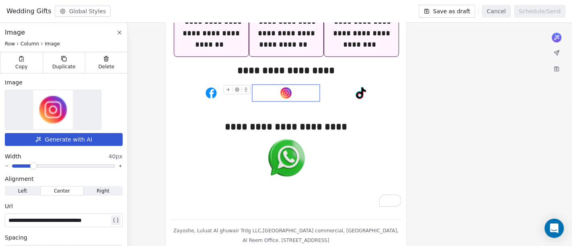
click at [277, 85] on div "To enrich screen reader interactions, please activate Accessibility in Grammarl…" at bounding box center [286, 93] width 67 height 16
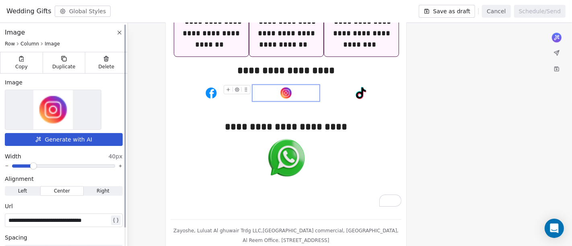
click at [60, 99] on img at bounding box center [52, 109] width 39 height 39
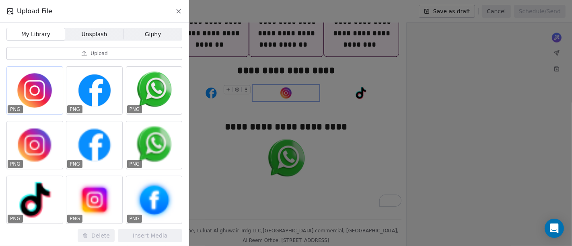
click at [33, 89] on div at bounding box center [35, 90] width 56 height 47
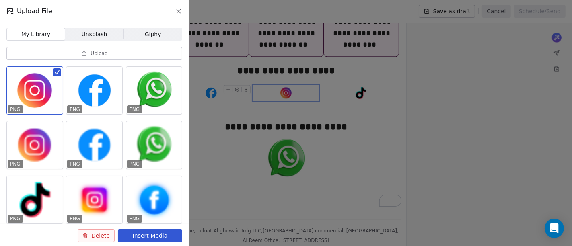
click at [151, 241] on button "Insert Media" at bounding box center [150, 235] width 64 height 13
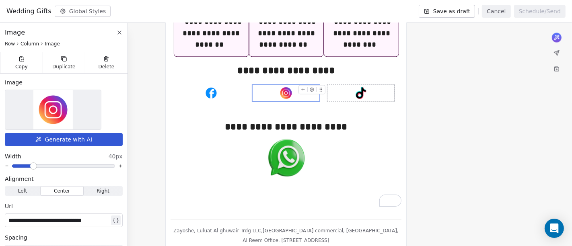
click at [366, 85] on img "To enrich screen reader interactions, please activate Accessibility in Grammarl…" at bounding box center [361, 93] width 16 height 16
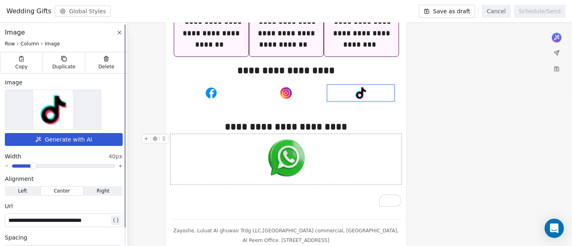
click at [62, 109] on img at bounding box center [52, 109] width 39 height 39
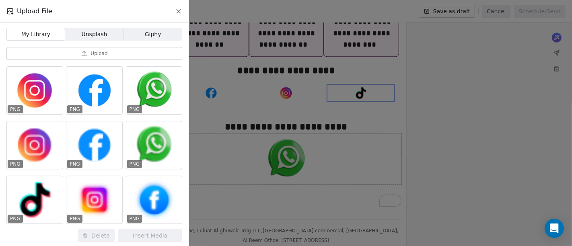
click at [82, 52] on icon at bounding box center [84, 53] width 6 height 6
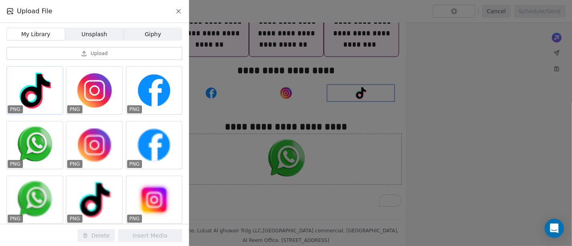
click at [45, 98] on div at bounding box center [35, 90] width 56 height 47
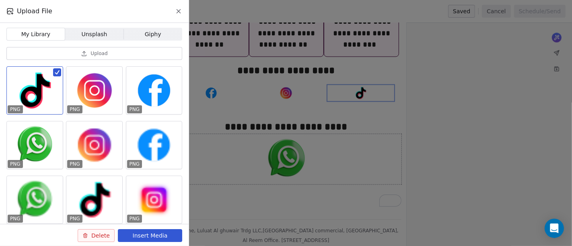
click at [141, 236] on button "Insert Media" at bounding box center [150, 235] width 64 height 13
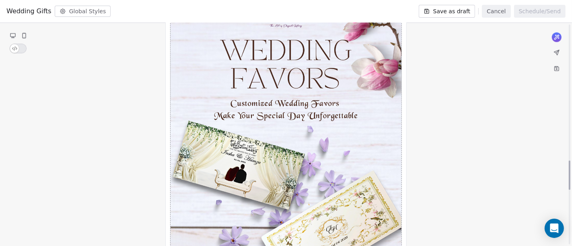
scroll to position [949, 0]
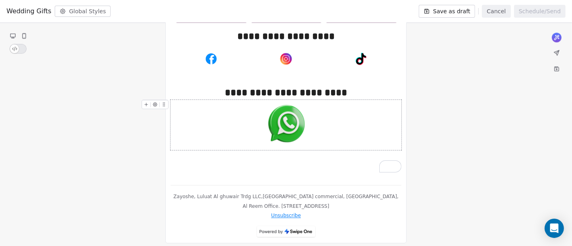
click at [175, 100] on div "To enrich screen reader interactions, please activate Accessibility in Grammarl…" at bounding box center [286, 125] width 231 height 50
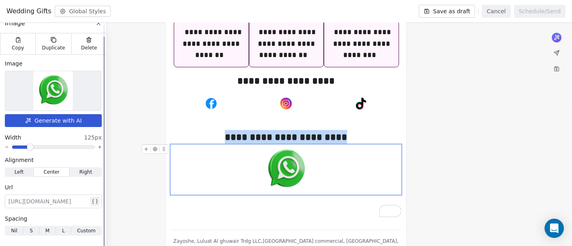
scroll to position [12, 0]
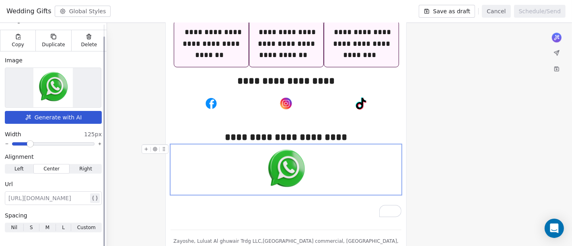
click at [31, 199] on div at bounding box center [48, 199] width 80 height 10
paste div
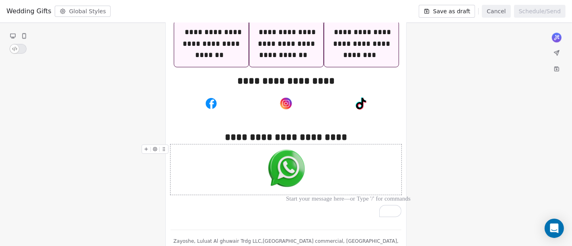
scroll to position [1453, 0]
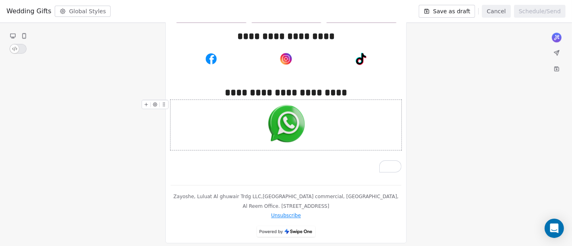
click at [557, 52] on icon at bounding box center [557, 52] width 5 height 5
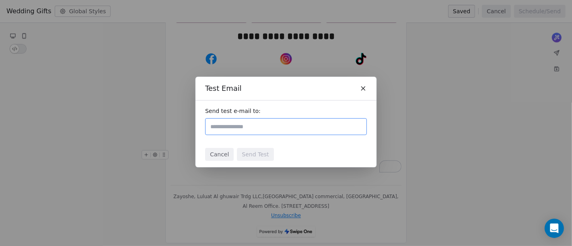
click at [259, 125] on input "text" at bounding box center [286, 127] width 155 height 10
type input "**********"
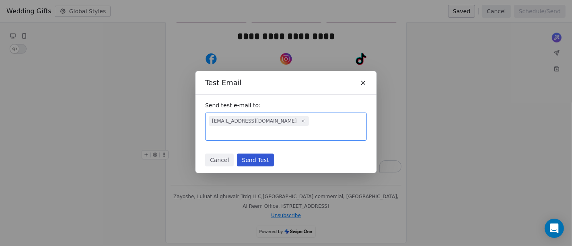
click at [250, 154] on button "Send Test" at bounding box center [255, 160] width 37 height 13
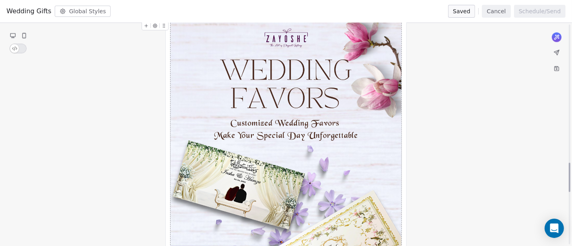
scroll to position [866, 0]
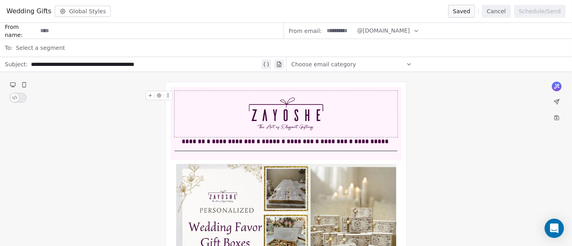
click at [385, 33] on span "@[DOMAIN_NAME]" at bounding box center [383, 31] width 53 height 8
click at [385, 47] on span "@[DOMAIN_NAME]" at bounding box center [389, 50] width 53 height 8
click at [74, 34] on input at bounding box center [160, 30] width 246 height 15
click at [83, 33] on input "*********" at bounding box center [160, 30] width 246 height 15
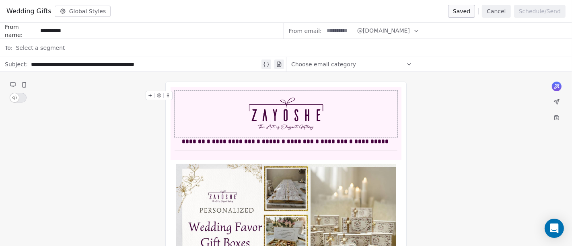
click at [83, 33] on input "*********" at bounding box center [160, 30] width 246 height 15
paste input "**********"
type input "**********"
click at [330, 65] on span "Choose email category" at bounding box center [323, 64] width 65 height 8
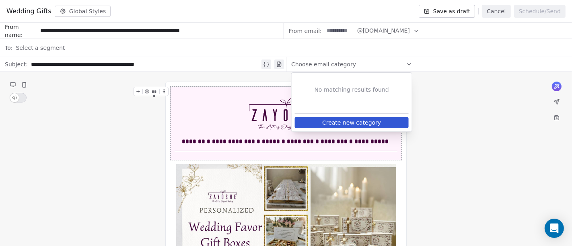
click at [330, 65] on span "Choose email category" at bounding box center [323, 64] width 65 height 8
click at [85, 64] on div "**********" at bounding box center [145, 65] width 229 height 10
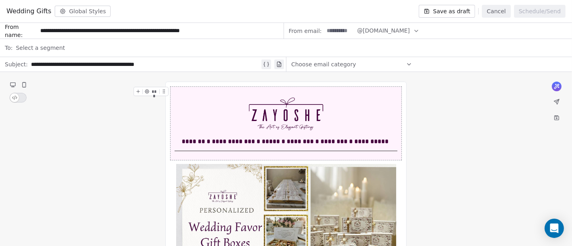
click at [45, 50] on span "Select a segment" at bounding box center [40, 48] width 49 height 8
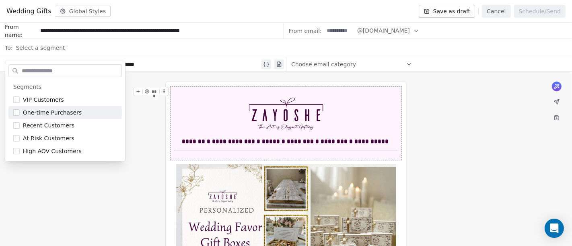
click at [54, 48] on span "Select a segment" at bounding box center [40, 48] width 49 height 8
click at [160, 60] on div "**********" at bounding box center [145, 65] width 229 height 10
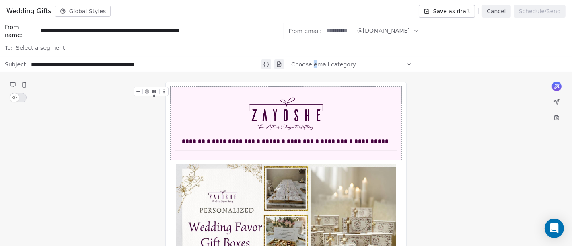
click at [314, 64] on span "Choose email category" at bounding box center [323, 64] width 65 height 8
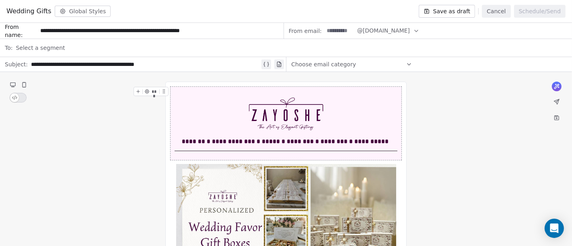
click at [62, 44] on div "Select a segment" at bounding box center [292, 48] width 552 height 18
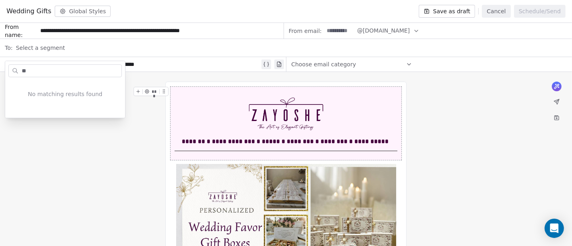
type input "*"
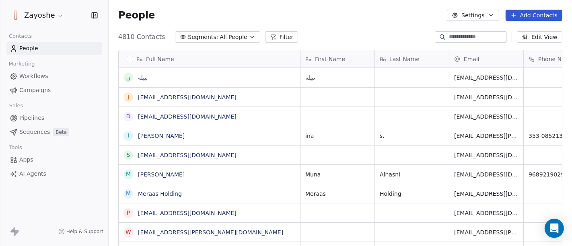
scroll to position [7, 7]
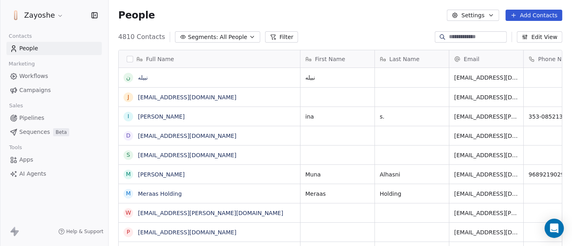
click at [249, 34] on icon "button" at bounding box center [252, 37] width 6 height 6
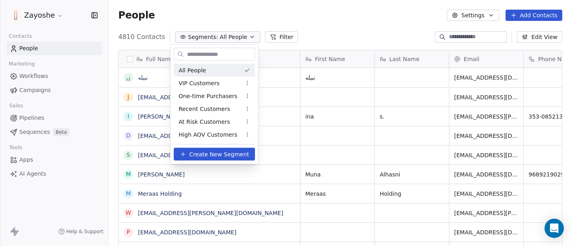
click at [105, 78] on html "Zayoshe Contacts People Marketing Workflows Campaigns Sales Pipelines Sequences…" at bounding box center [286, 123] width 572 height 246
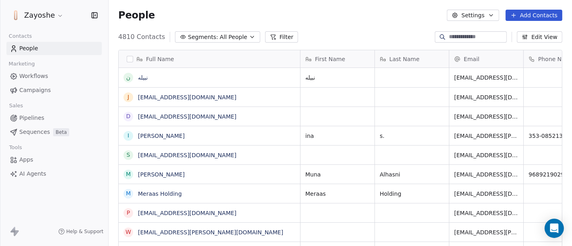
click at [231, 37] on span "All People" at bounding box center [233, 37] width 27 height 8
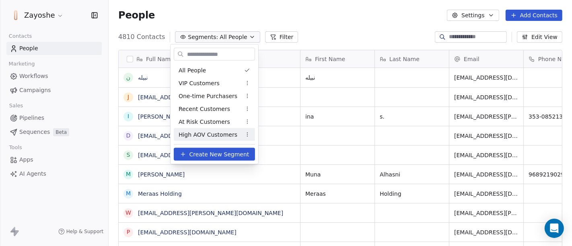
click at [228, 152] on span "Create New Segment" at bounding box center [219, 154] width 60 height 8
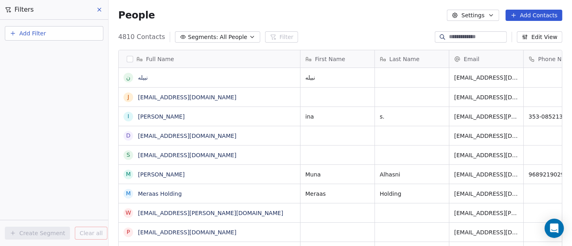
click at [31, 31] on span "Add Filter" at bounding box center [32, 33] width 27 height 8
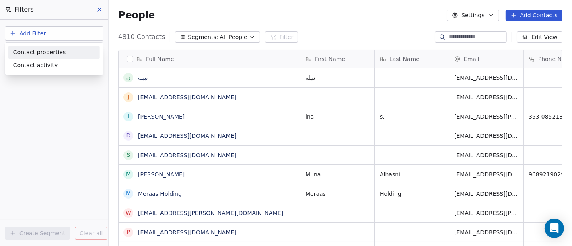
click at [45, 53] on span "Contact properties" at bounding box center [39, 52] width 52 height 8
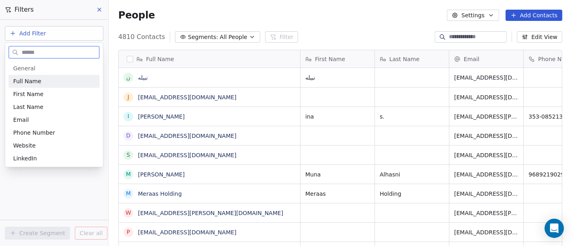
click at [55, 81] on div "Full Name" at bounding box center [54, 81] width 82 height 8
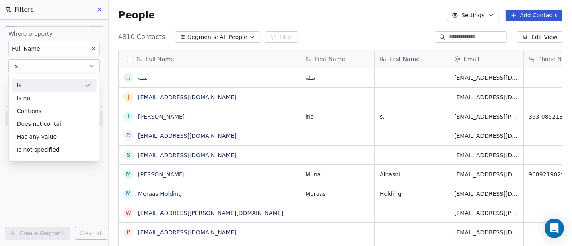
click at [98, 49] on button at bounding box center [93, 48] width 10 height 10
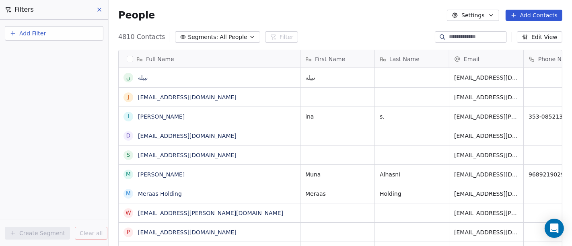
click at [103, 6] on button at bounding box center [100, 9] width 12 height 11
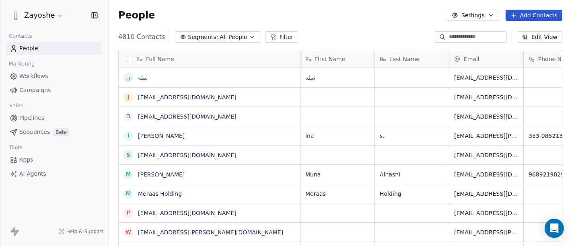
click at [26, 93] on span "Campaigns" at bounding box center [34, 90] width 31 height 8
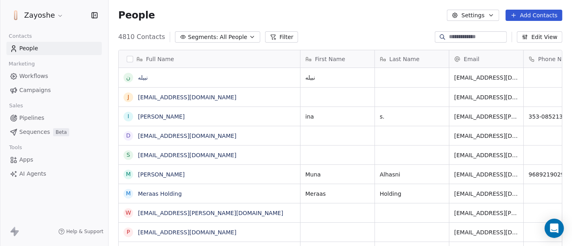
click at [239, 36] on button "Segments: All People" at bounding box center [217, 36] width 85 height 11
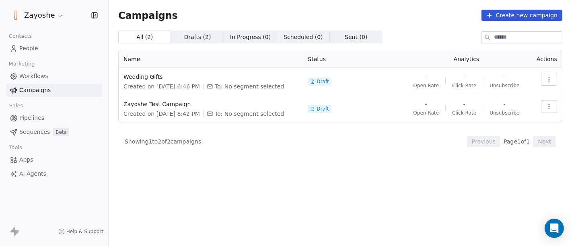
click at [554, 83] on button "button" at bounding box center [549, 79] width 16 height 13
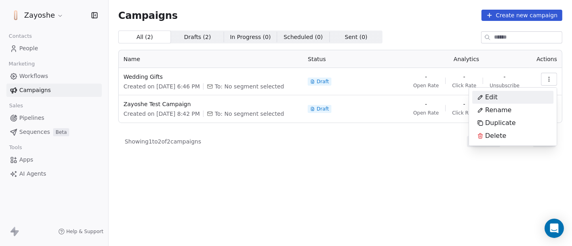
click at [506, 93] on div "Edit" at bounding box center [513, 97] width 81 height 13
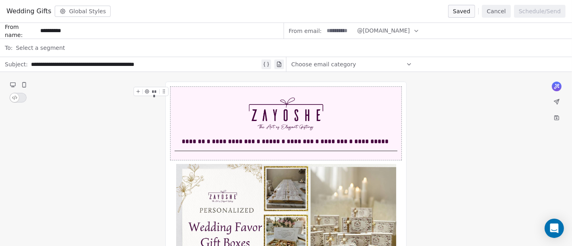
click at [53, 46] on span "Select a segment" at bounding box center [40, 48] width 49 height 8
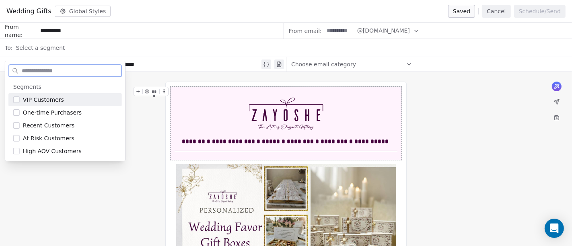
click at [65, 29] on input "*********" at bounding box center [160, 30] width 246 height 15
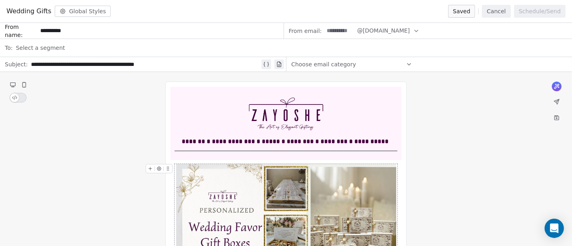
click at [413, 31] on icon "button" at bounding box center [416, 31] width 6 height 6
click at [554, 102] on icon at bounding box center [557, 102] width 6 height 6
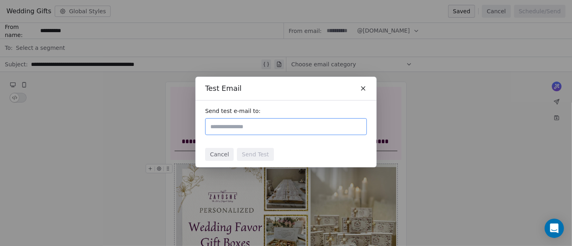
click at [253, 132] on div at bounding box center [286, 126] width 162 height 17
click at [361, 85] on div "Test Email" at bounding box center [286, 88] width 181 height 23
click at [361, 88] on icon at bounding box center [363, 88] width 7 height 7
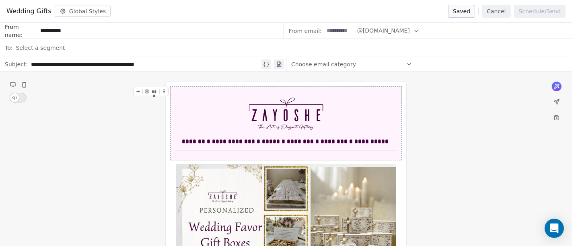
click at [25, 45] on span "Select a segment" at bounding box center [40, 48] width 49 height 8
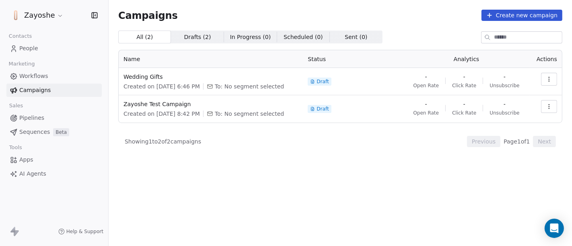
click at [548, 78] on icon "button" at bounding box center [549, 79] width 6 height 6
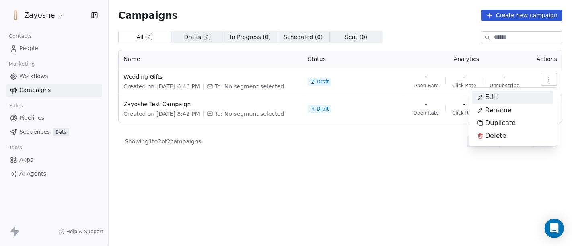
click at [499, 99] on div "Edit" at bounding box center [488, 97] width 30 height 13
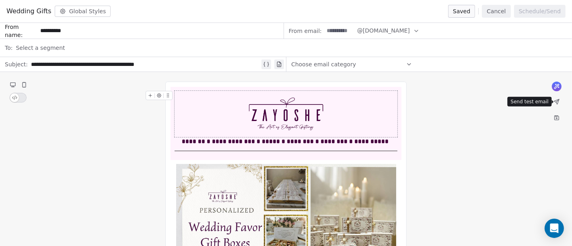
click at [558, 101] on icon at bounding box center [557, 101] width 5 height 5
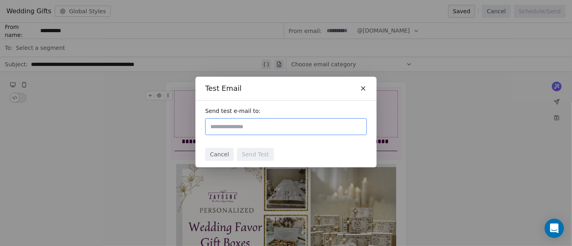
click at [362, 89] on icon at bounding box center [363, 88] width 7 height 7
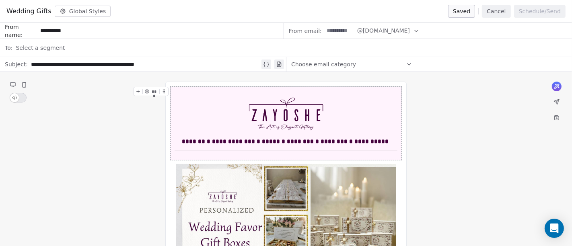
click at [63, 44] on div "Select a segment" at bounding box center [292, 48] width 552 height 18
